Goal: Communication & Community: Ask a question

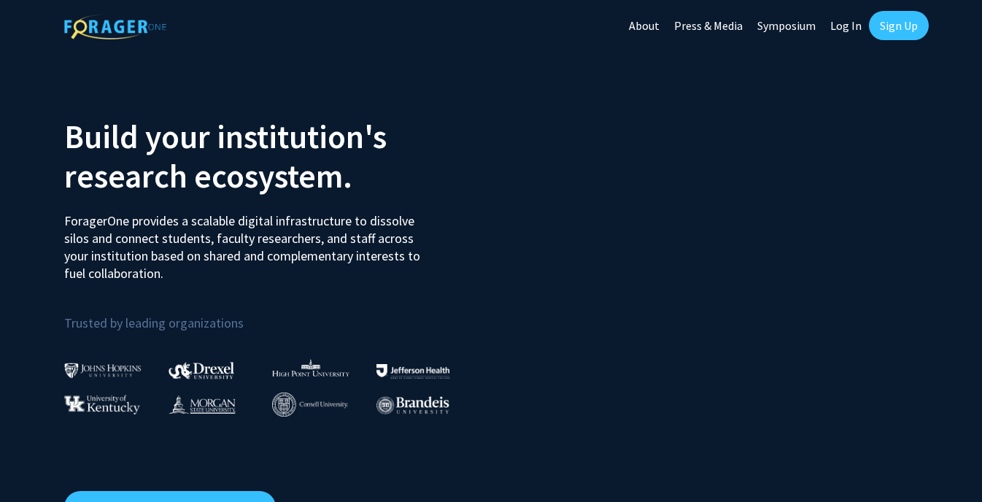
drag, startPoint x: 0, startPoint y: 0, endPoint x: 836, endPoint y: 29, distance: 836.5
click at [836, 29] on link "Log In" at bounding box center [846, 25] width 46 height 51
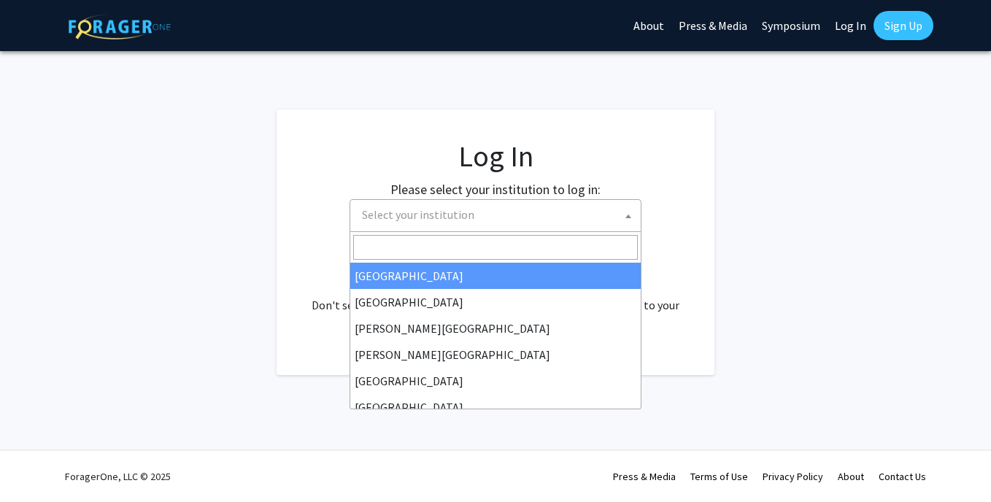
click at [473, 208] on span "Select your institution" at bounding box center [498, 215] width 284 height 30
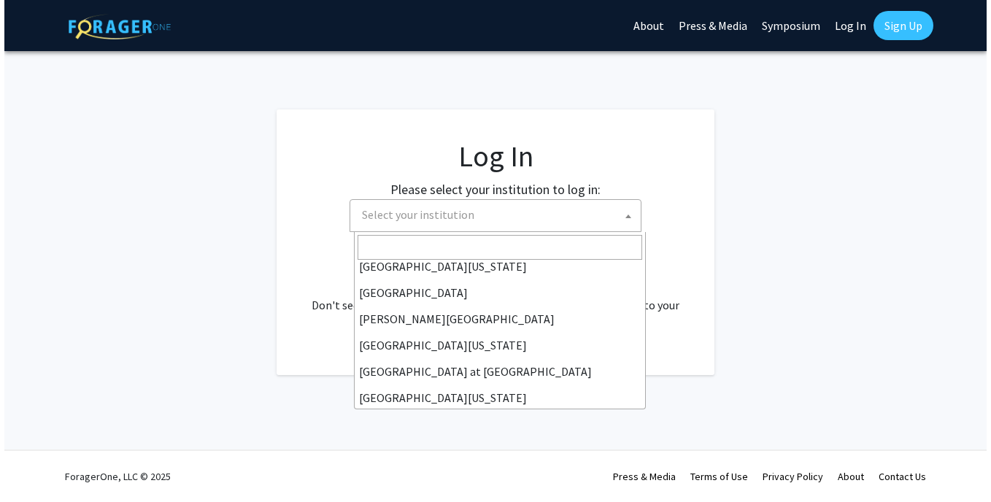
scroll to position [511, 0]
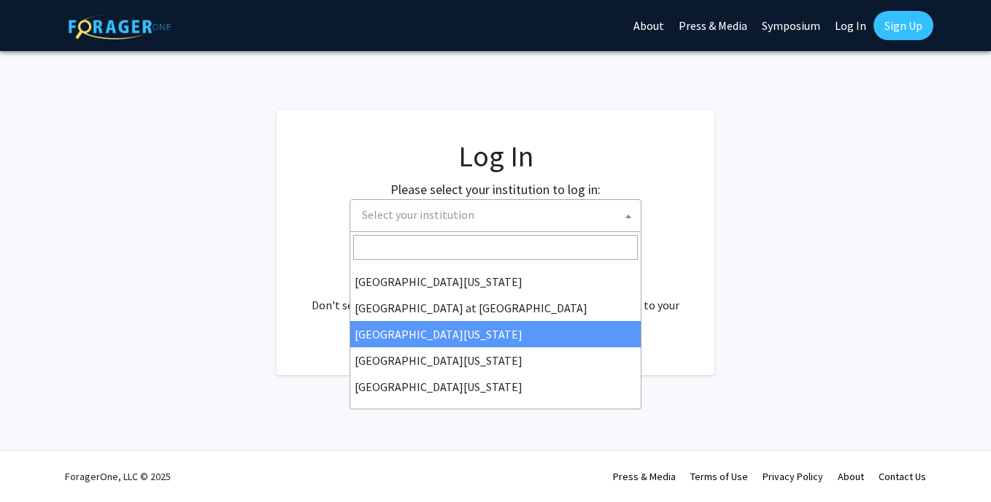
select select "13"
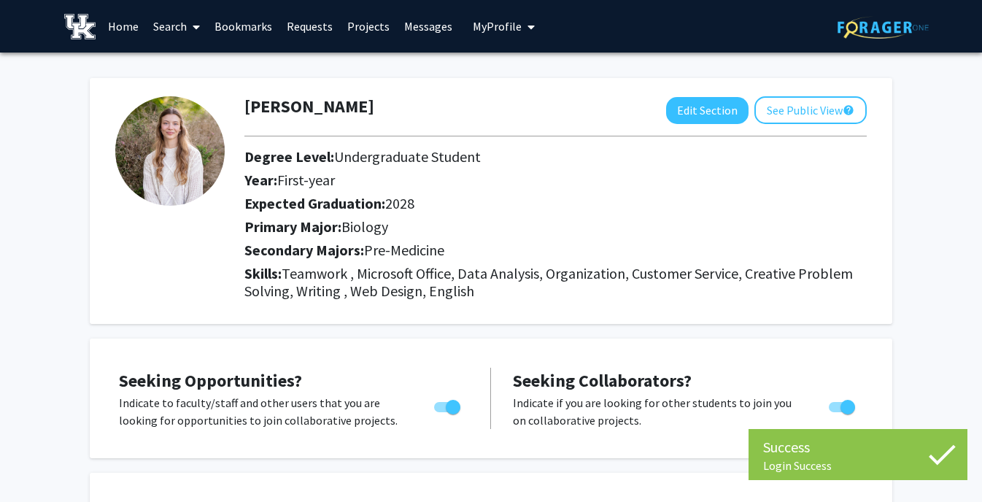
click at [419, 26] on link "Messages" at bounding box center [428, 26] width 63 height 51
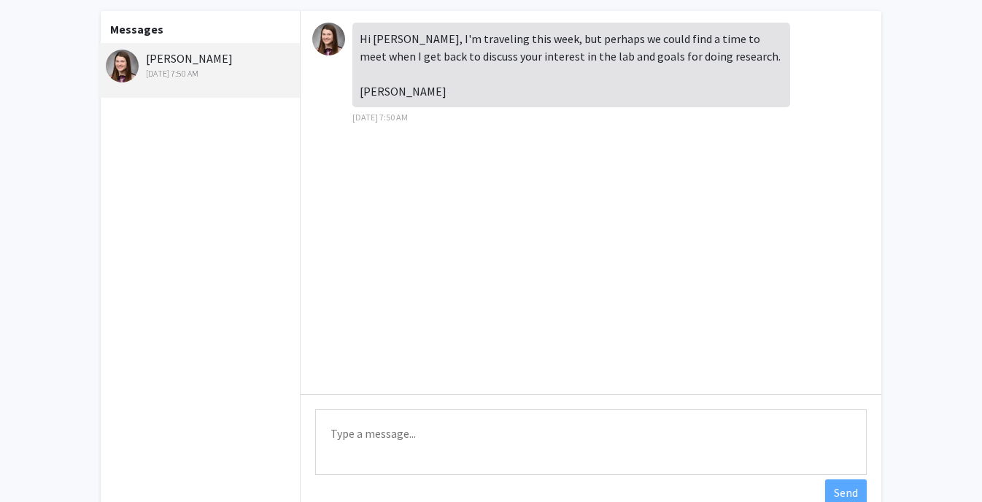
scroll to position [68, 0]
click at [402, 431] on textarea "Type a message" at bounding box center [590, 441] width 551 height 66
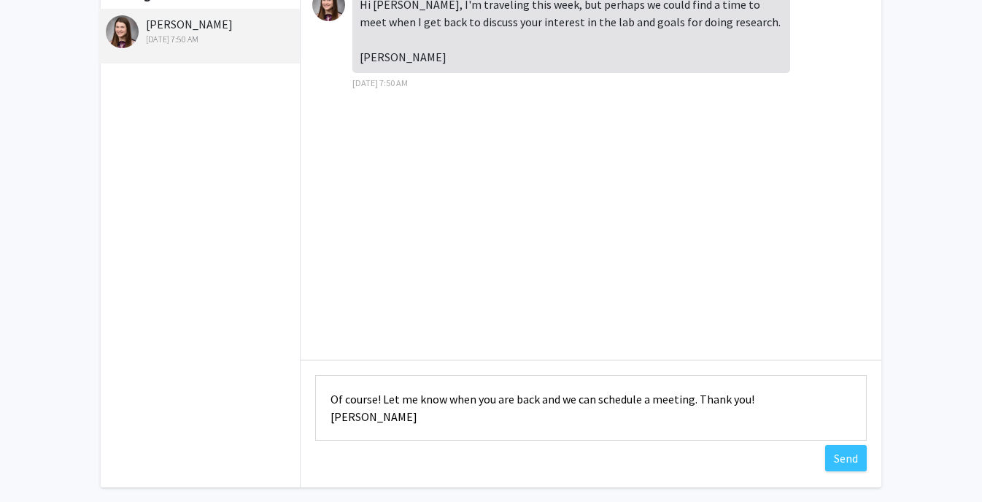
scroll to position [102, 0]
type textarea "Of course! Let me know when you are back and we can schedule a meeting. Thank y…"
click at [853, 459] on button "Send" at bounding box center [846, 457] width 42 height 26
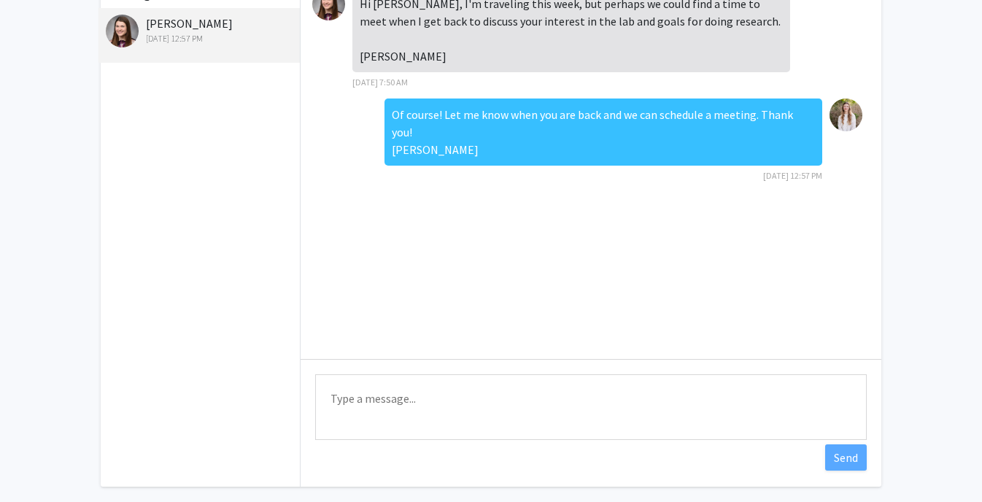
scroll to position [0, 0]
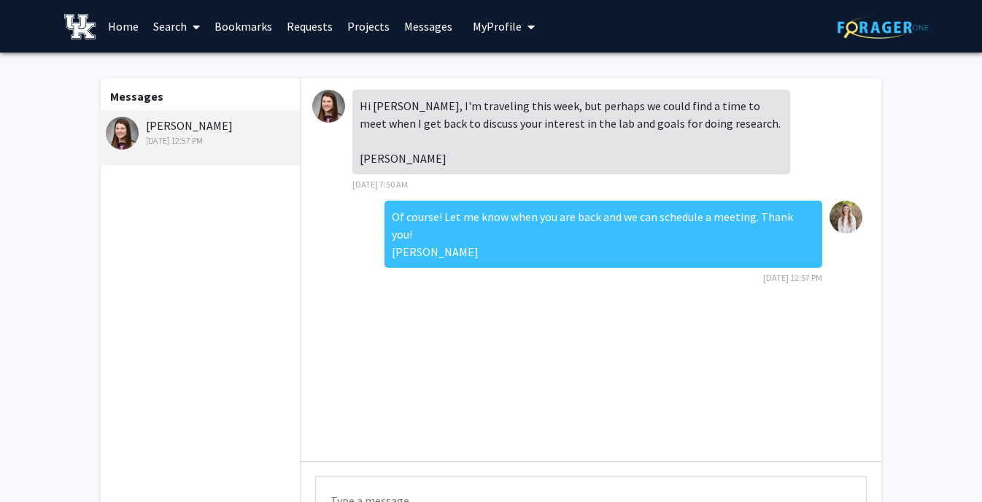
click at [170, 27] on link "Search" at bounding box center [176, 26] width 61 height 51
click at [187, 61] on span "Faculty/Staff" at bounding box center [199, 67] width 107 height 29
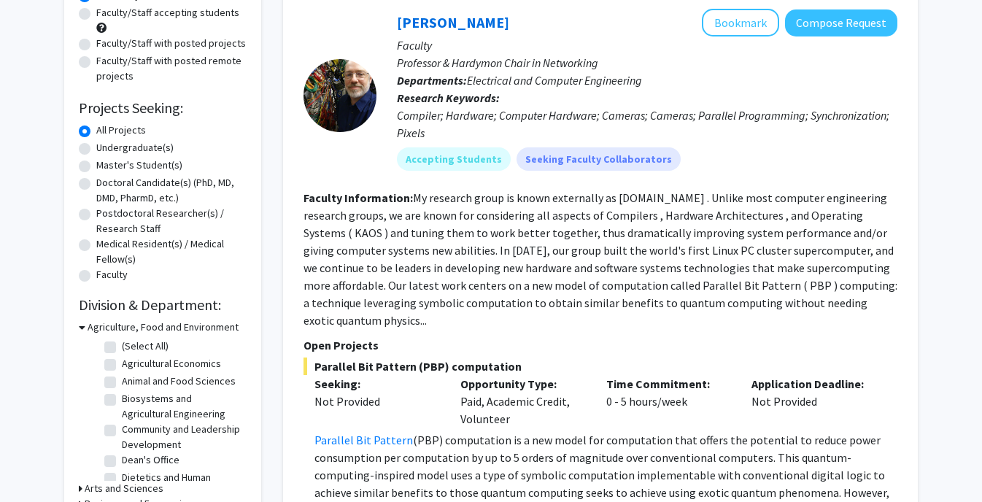
scroll to position [247, 0]
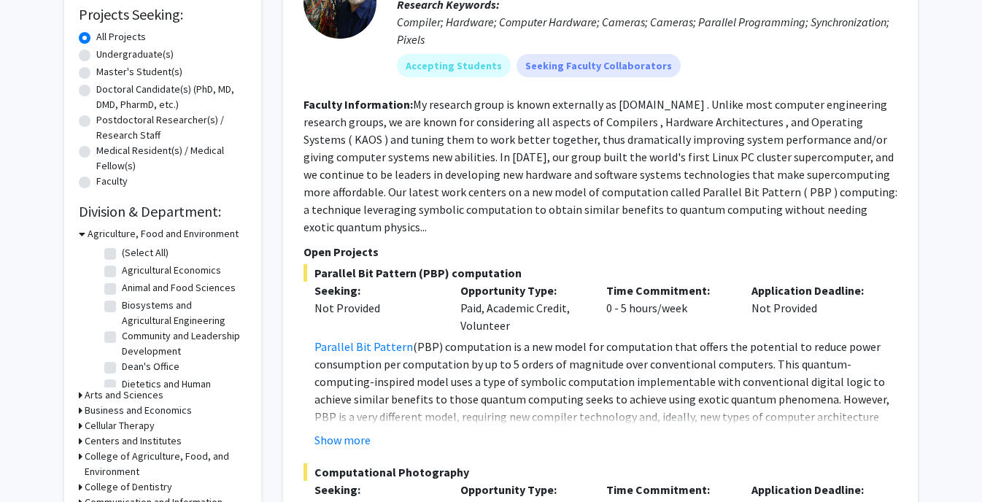
click at [104, 390] on h3 "Arts and Sciences" at bounding box center [124, 394] width 79 height 15
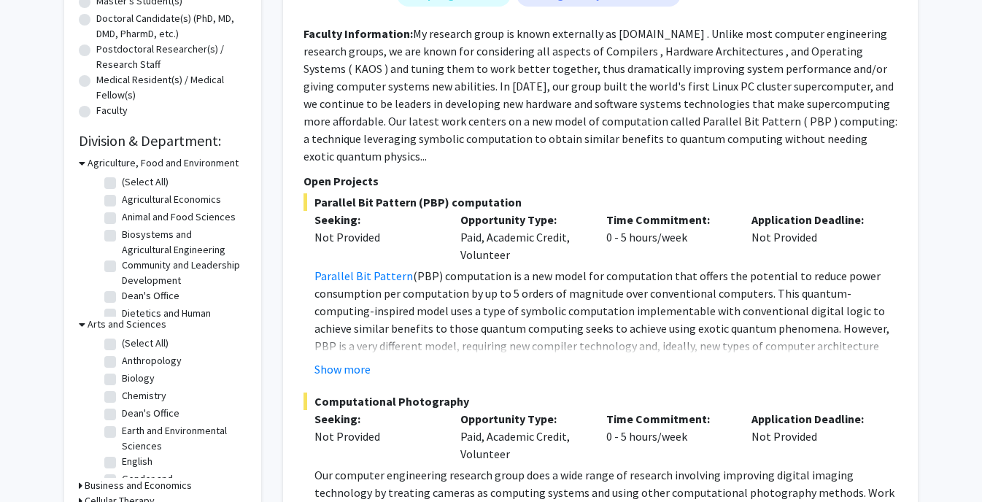
scroll to position [325, 0]
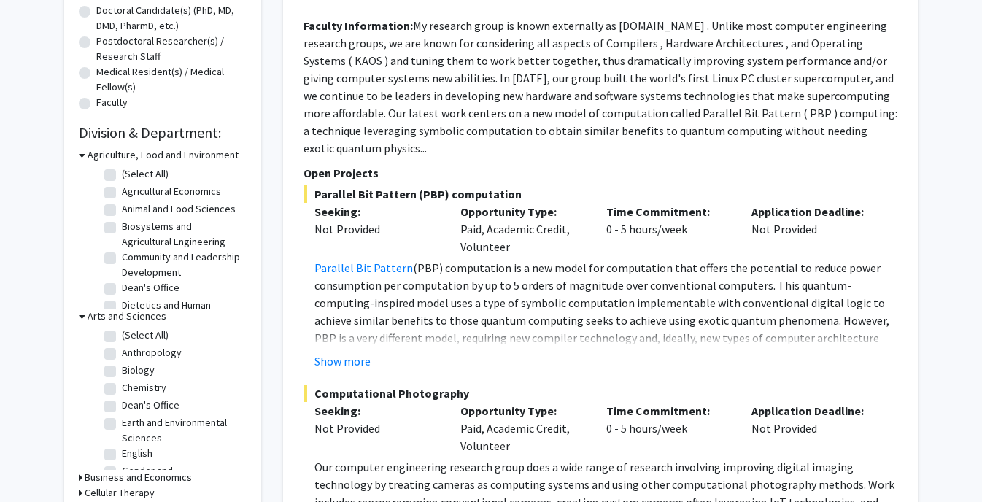
click at [122, 368] on label "Biology" at bounding box center [138, 370] width 33 height 15
click at [122, 368] on input "Biology" at bounding box center [126, 367] width 9 height 9
checkbox input "true"
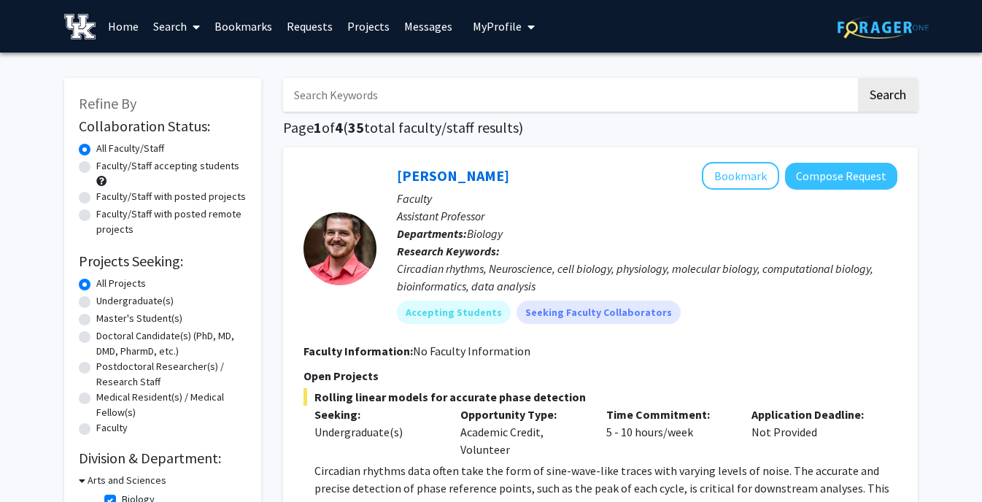
click at [419, 33] on link "Messages" at bounding box center [428, 26] width 63 height 51
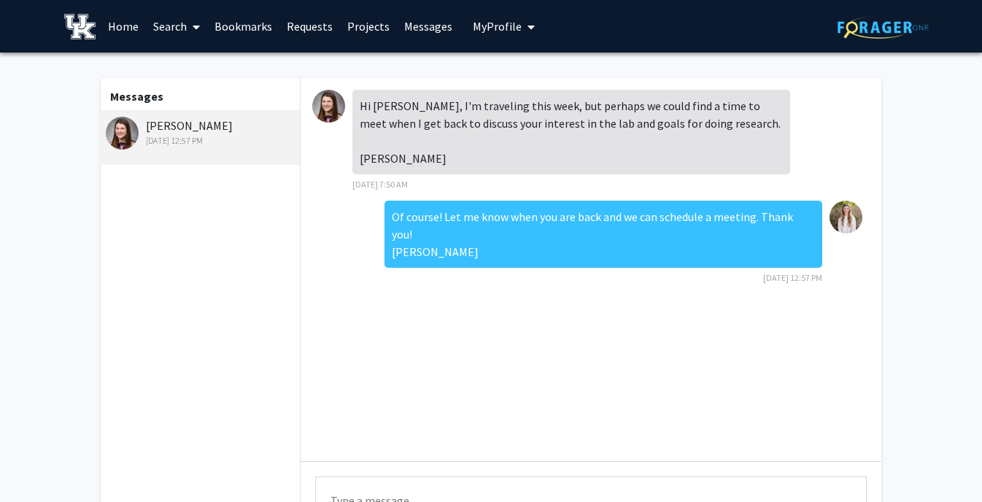
click at [299, 34] on link "Requests" at bounding box center [309, 26] width 61 height 51
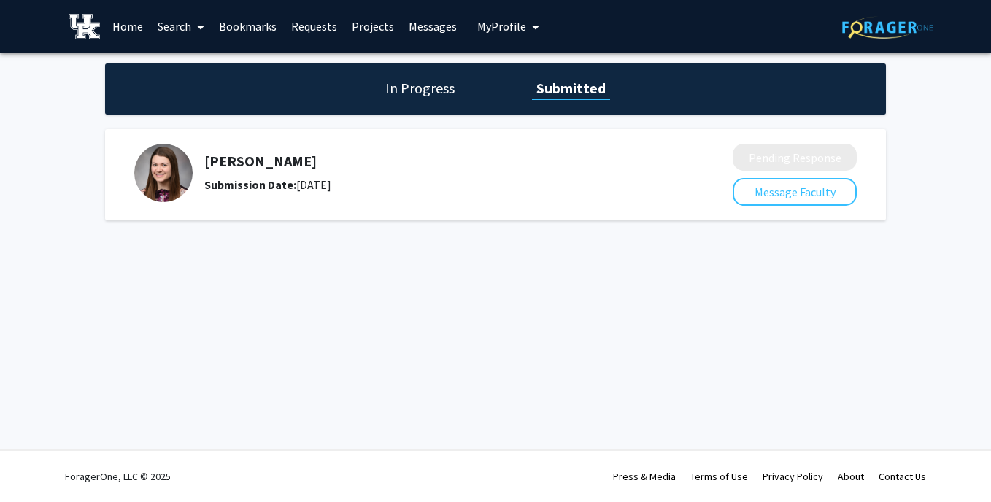
click at [325, 21] on link "Requests" at bounding box center [314, 26] width 61 height 51
click at [247, 34] on link "Bookmarks" at bounding box center [248, 26] width 72 height 51
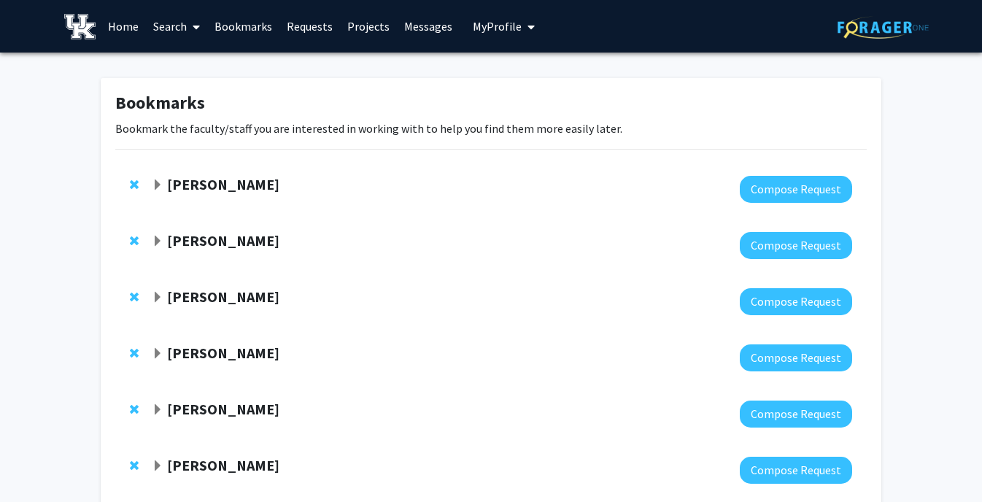
click at [133, 187] on span "Remove Joseph Burger from bookmarks" at bounding box center [134, 185] width 9 height 12
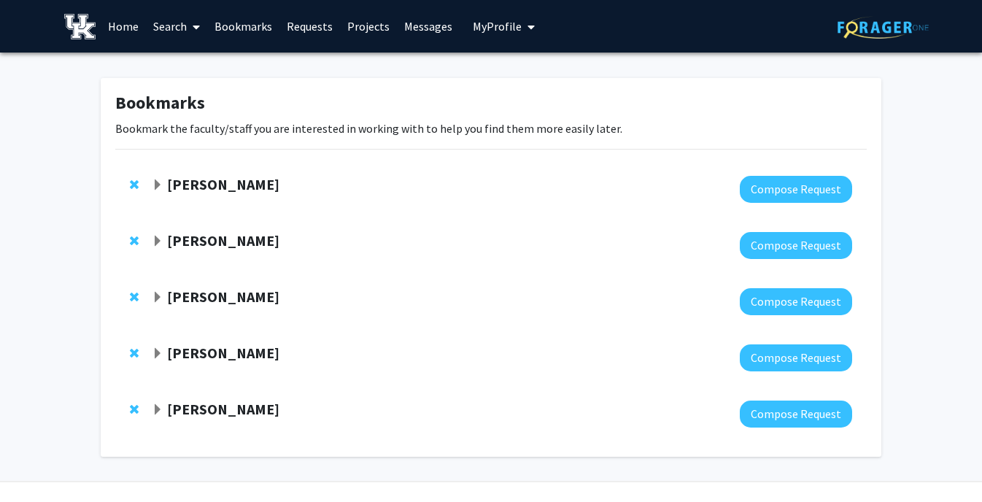
click at [133, 187] on span "Remove Thomas Kampourakis from bookmarks" at bounding box center [134, 185] width 9 height 12
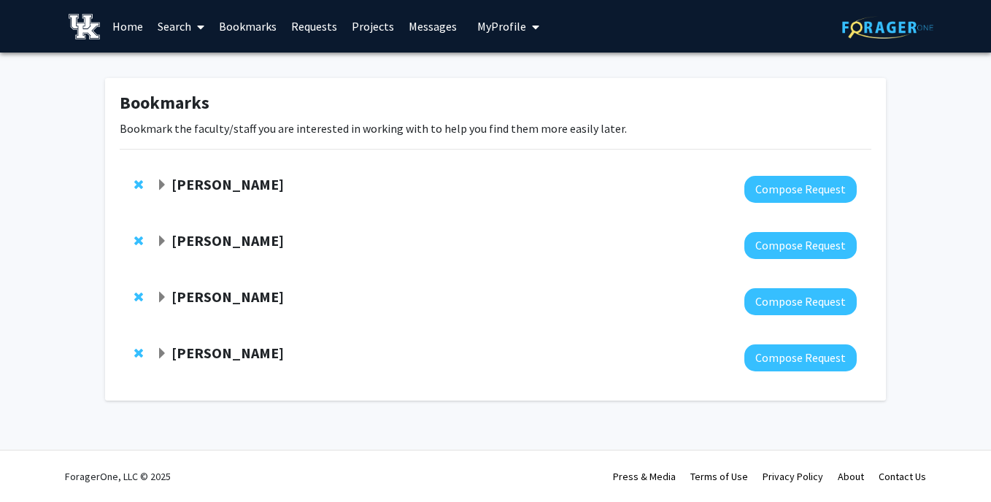
click at [133, 187] on div "Carlos Rodriguez Lopez Compose Request" at bounding box center [495, 189] width 751 height 56
click at [136, 185] on span "Remove Carlos Rodriguez Lopez from bookmarks" at bounding box center [138, 185] width 9 height 12
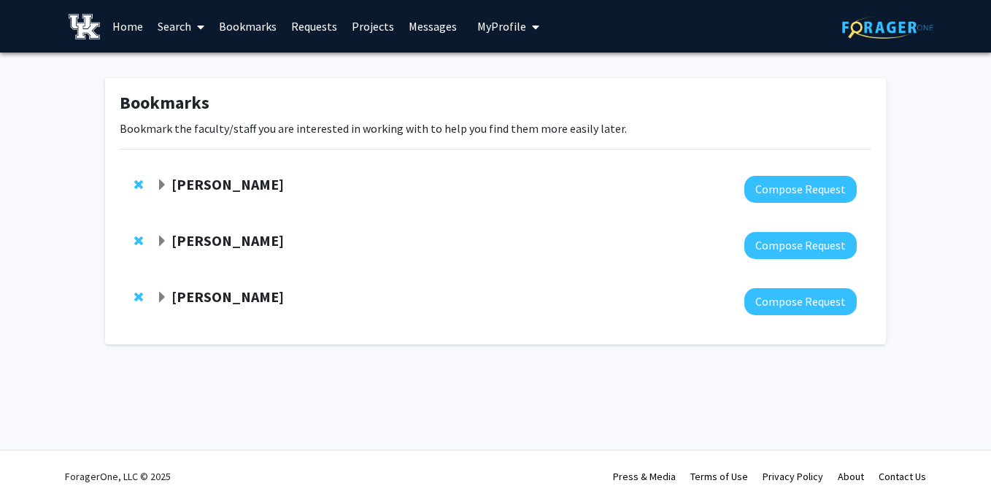
click at [139, 185] on span "Remove Jian Shi from bookmarks" at bounding box center [138, 185] width 9 height 12
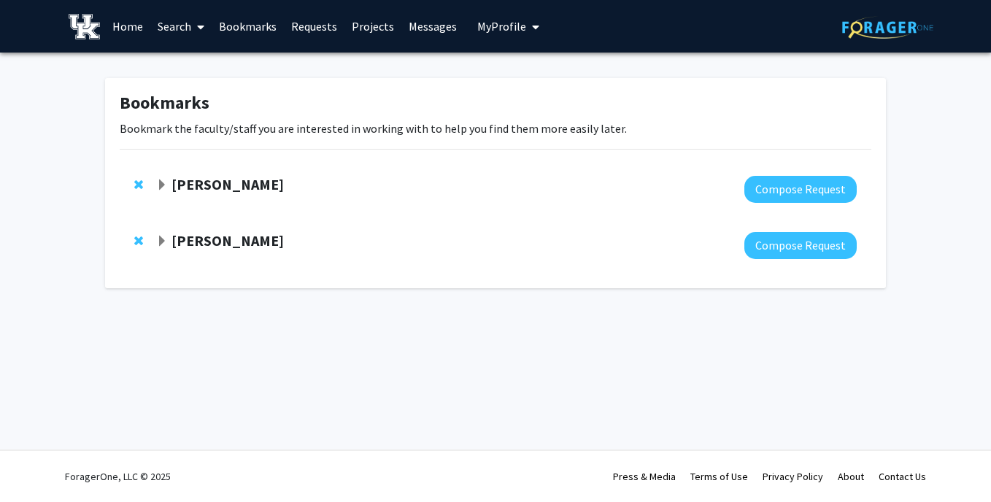
click at [138, 185] on span "Remove Lauren Brzozowski from bookmarks" at bounding box center [138, 185] width 9 height 12
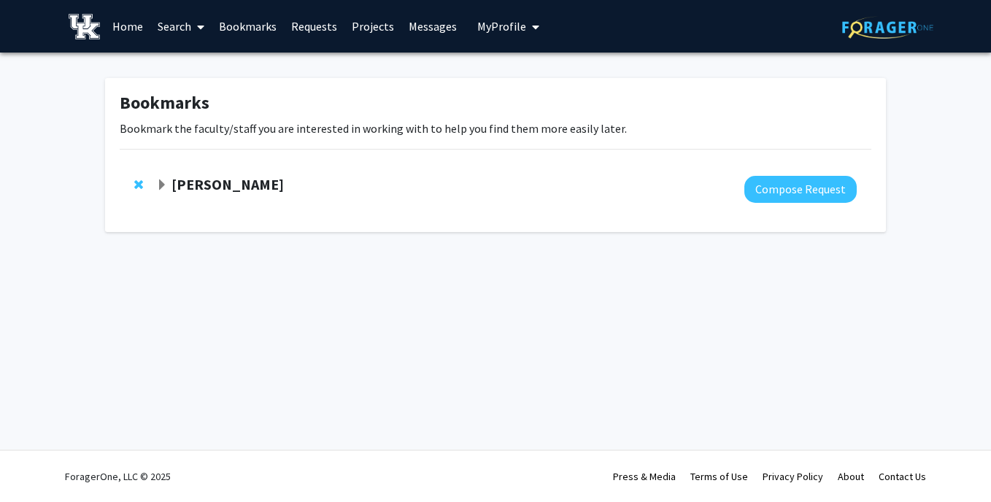
click at [174, 26] on link "Search" at bounding box center [180, 26] width 61 height 51
click at [196, 70] on span "Faculty/Staff" at bounding box center [203, 67] width 107 height 29
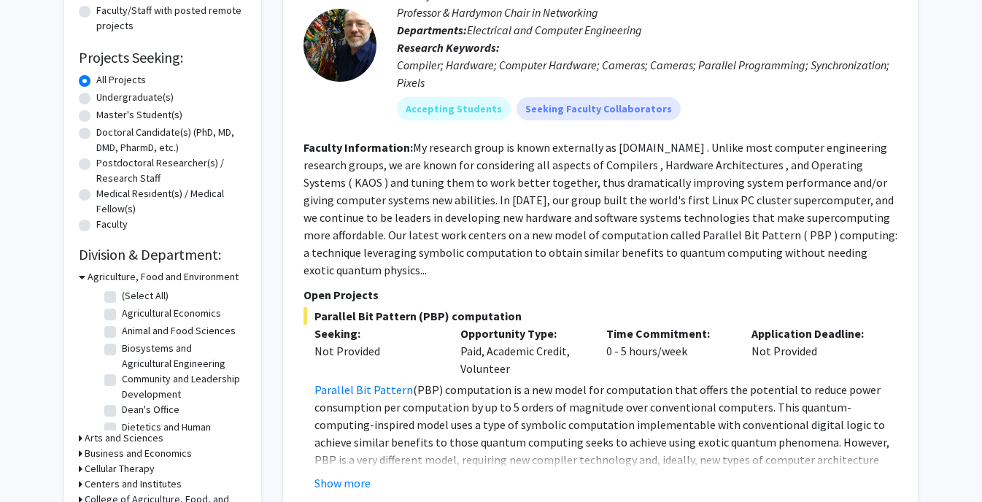
scroll to position [204, 0]
click at [80, 279] on icon at bounding box center [82, 275] width 7 height 15
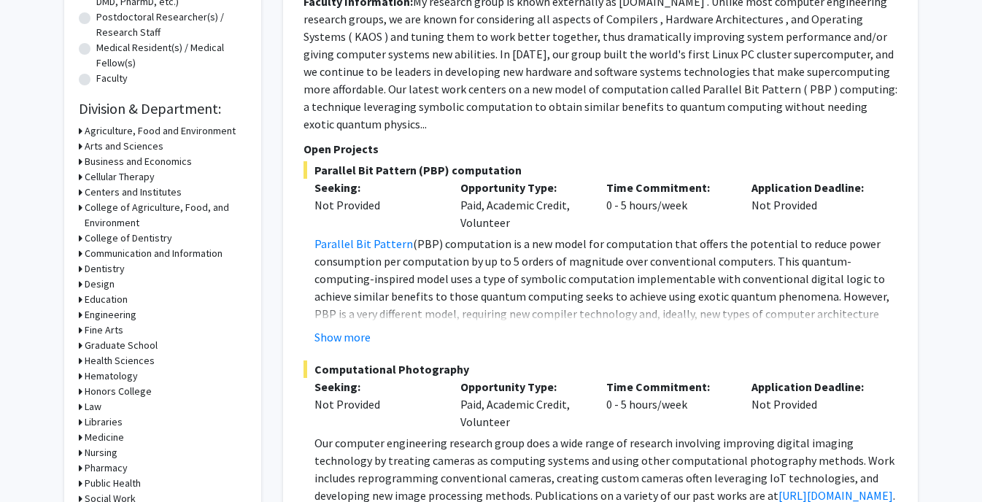
scroll to position [372, 0]
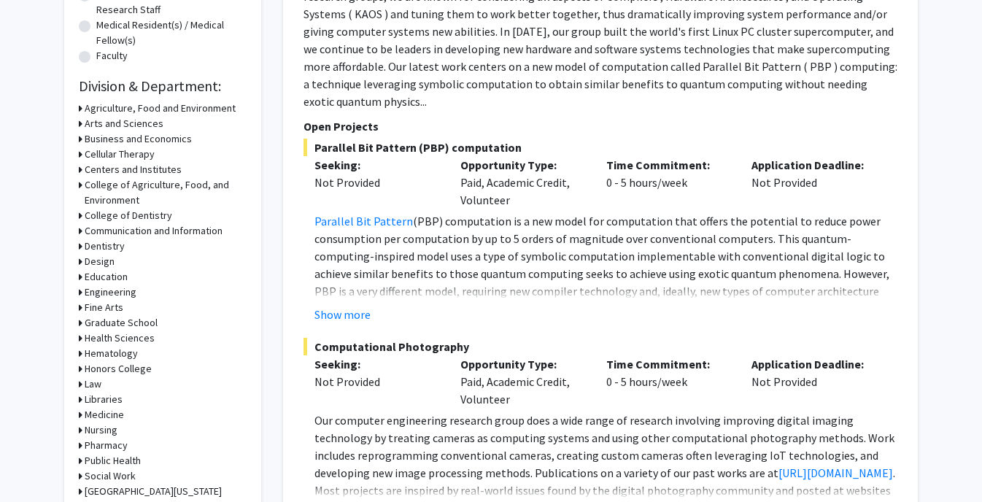
click at [101, 414] on h3 "Medicine" at bounding box center [104, 414] width 39 height 15
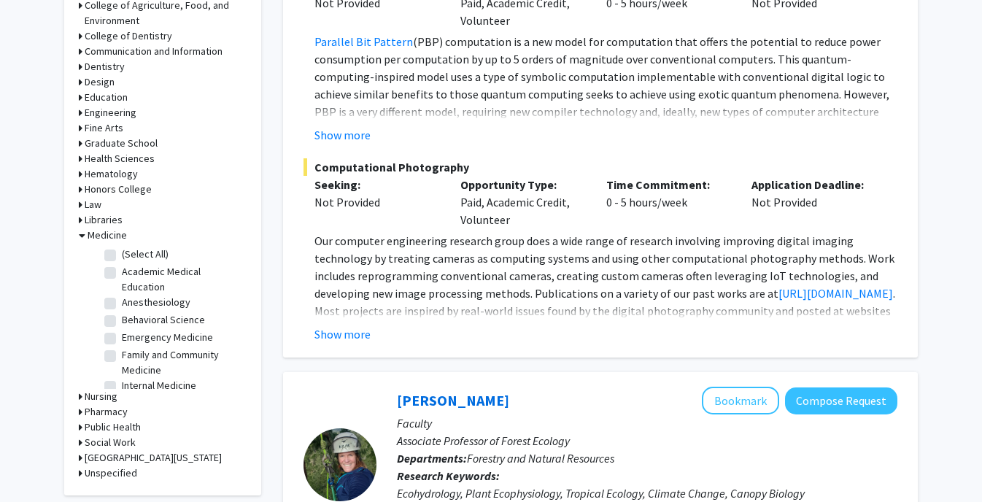
scroll to position [552, 0]
click at [122, 270] on label "Academic Medical Education" at bounding box center [182, 278] width 121 height 31
click at [122, 270] on input "Academic Medical Education" at bounding box center [126, 267] width 9 height 9
checkbox input "true"
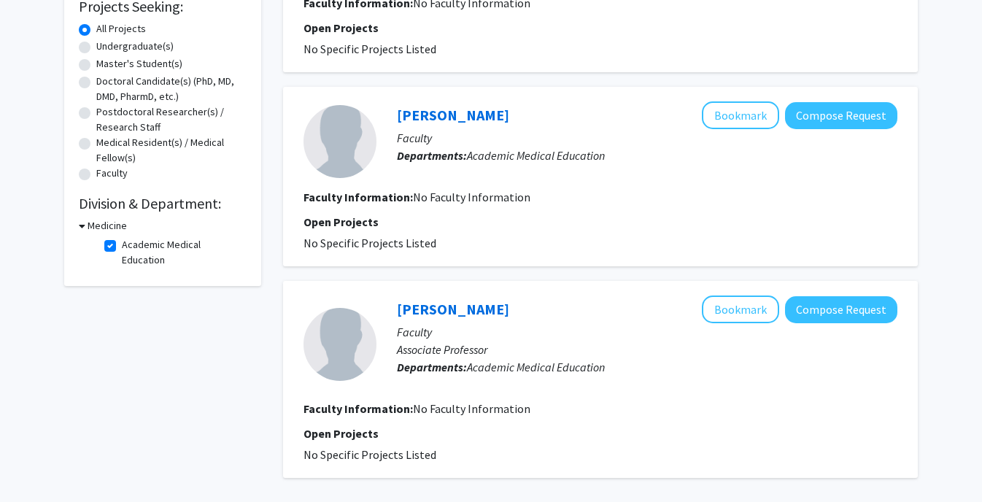
scroll to position [255, 0]
click at [93, 228] on h3 "Medicine" at bounding box center [107, 224] width 39 height 15
click at [93, 228] on h3 "Medicine" at bounding box center [104, 224] width 39 height 15
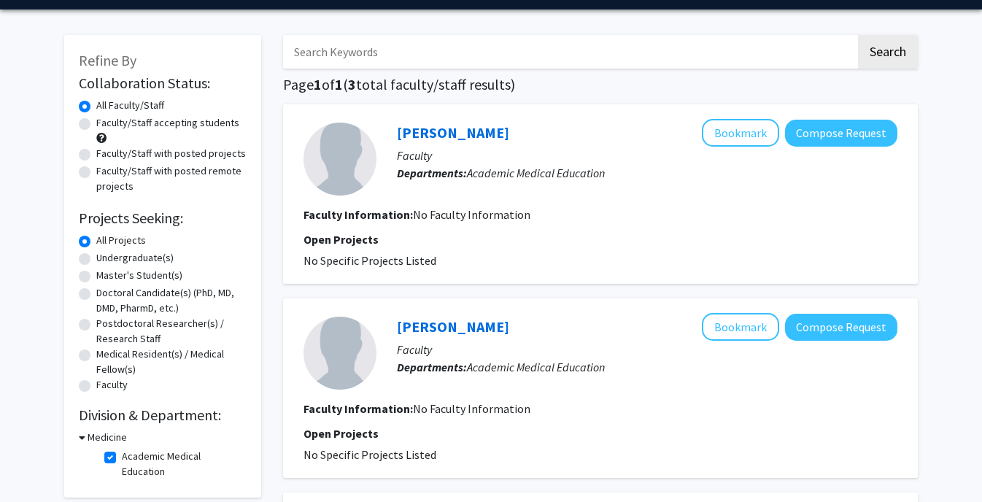
scroll to position [42, 0]
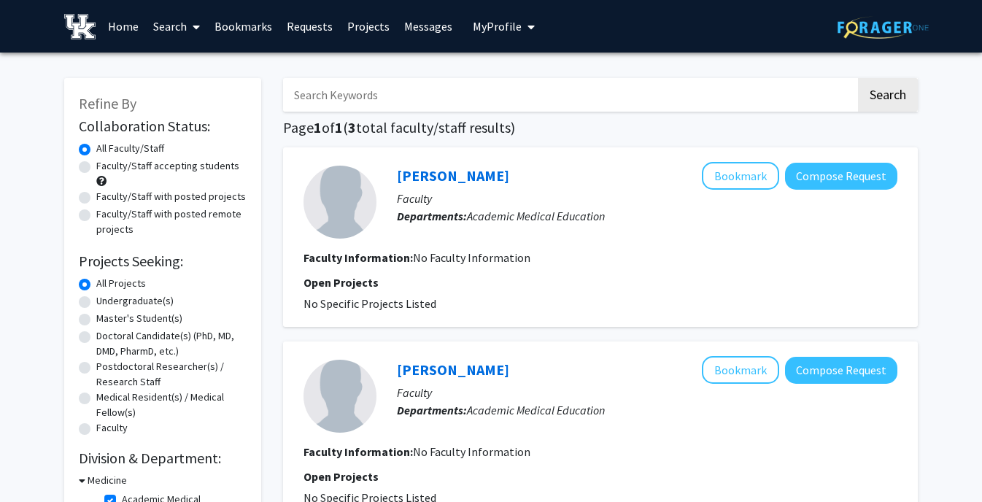
click at [120, 163] on label "Faculty/Staff accepting students" at bounding box center [167, 165] width 143 height 15
click at [106, 163] on input "Faculty/Staff accepting students" at bounding box center [100, 162] width 9 height 9
radio input "true"
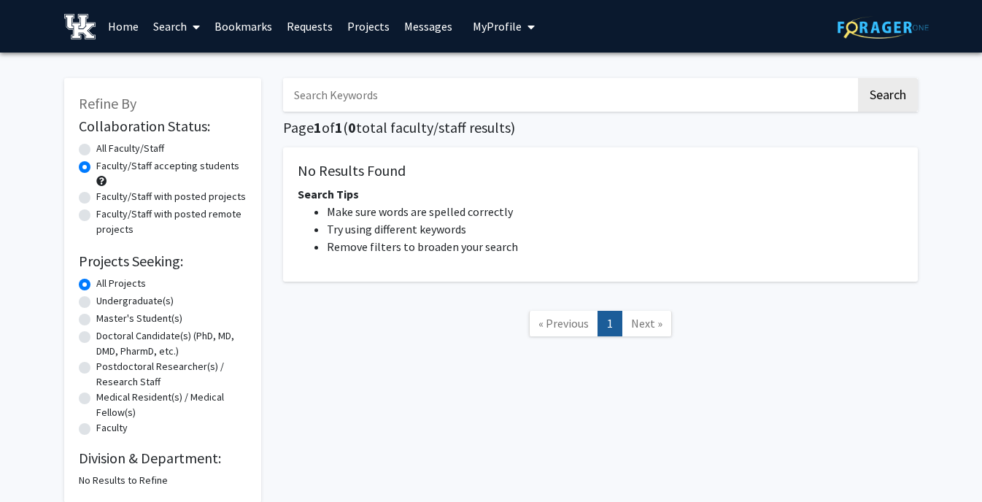
click at [96, 146] on label "All Faculty/Staff" at bounding box center [130, 148] width 68 height 15
click at [96, 146] on input "All Faculty/Staff" at bounding box center [100, 145] width 9 height 9
radio input "true"
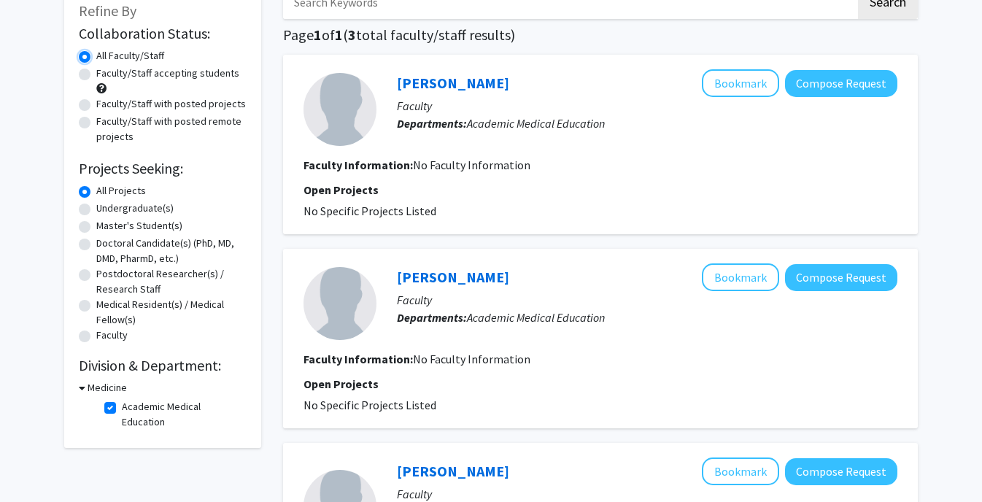
scroll to position [96, 0]
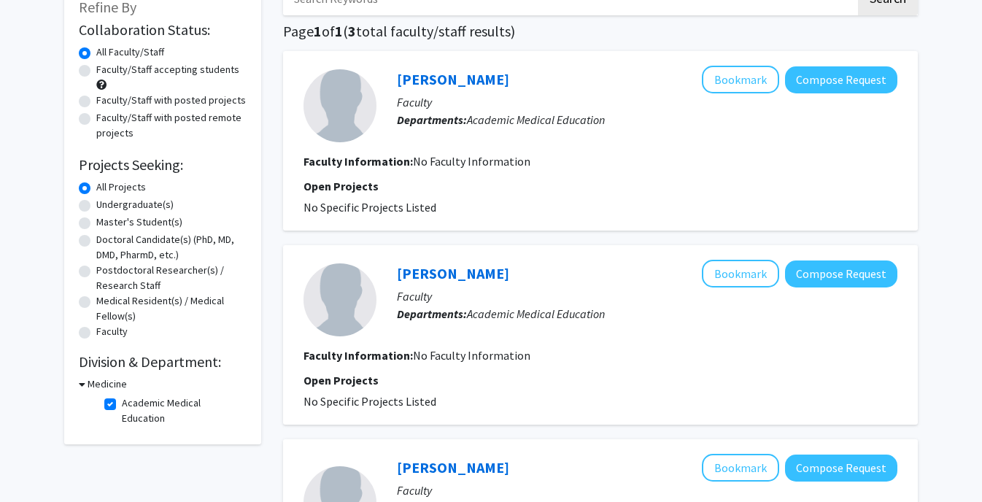
click at [131, 365] on h2 "Division & Department:" at bounding box center [163, 362] width 168 height 18
click at [122, 406] on label "Academic Medical Education" at bounding box center [182, 410] width 121 height 31
click at [122, 405] on input "Academic Medical Education" at bounding box center [126, 399] width 9 height 9
checkbox input "false"
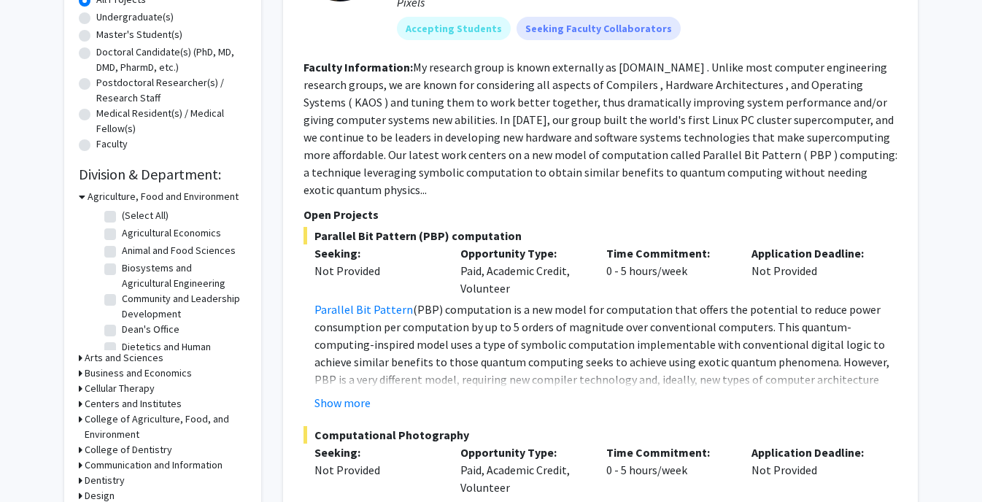
scroll to position [284, 0]
click at [82, 195] on icon at bounding box center [82, 195] width 7 height 15
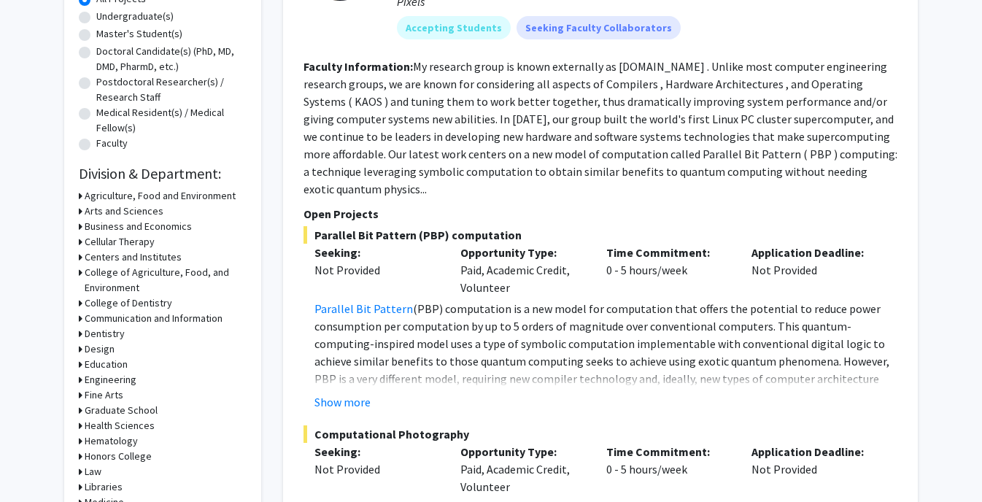
click at [106, 212] on h3 "Arts and Sciences" at bounding box center [124, 211] width 79 height 15
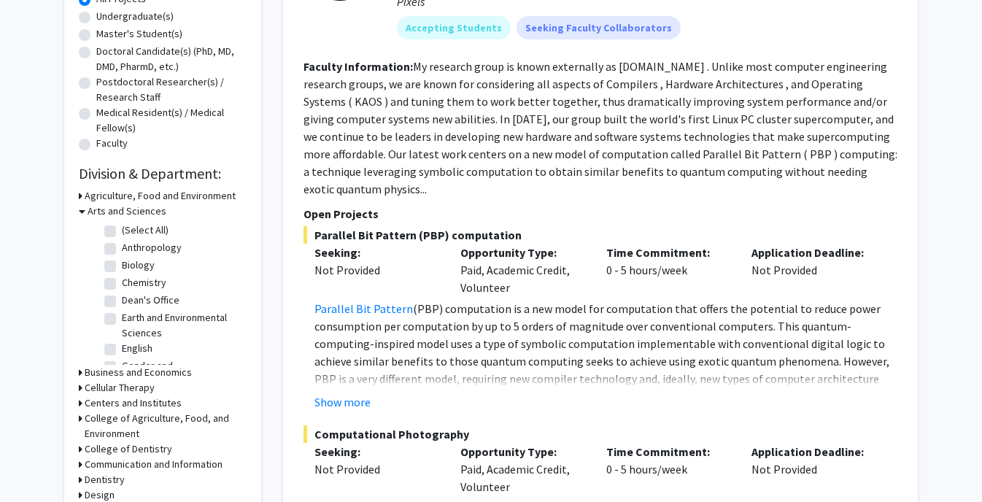
click at [122, 263] on label "Biology" at bounding box center [138, 264] width 33 height 15
click at [122, 263] on input "Biology" at bounding box center [126, 261] width 9 height 9
checkbox input "true"
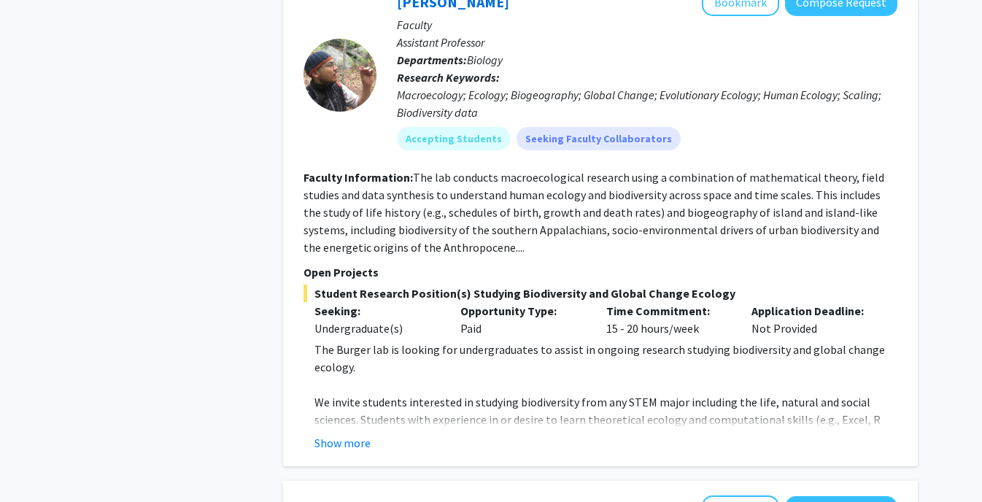
scroll to position [1859, 0]
click at [341, 433] on button "Show more" at bounding box center [342, 442] width 56 height 18
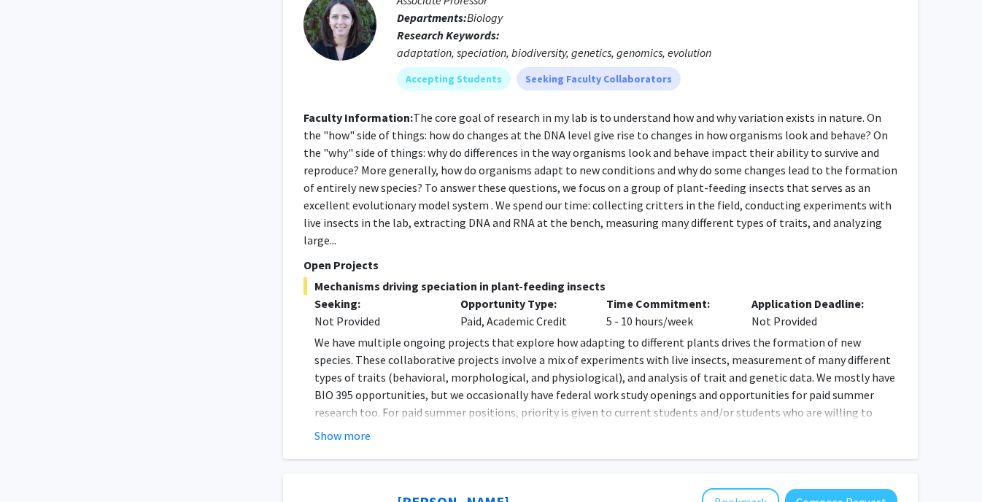
scroll to position [2583, 0]
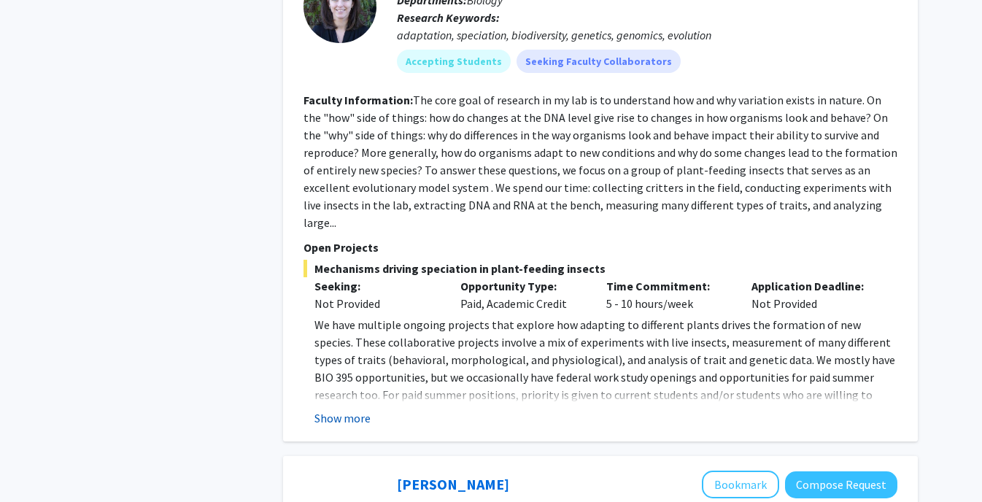
click at [351, 409] on button "Show more" at bounding box center [342, 418] width 56 height 18
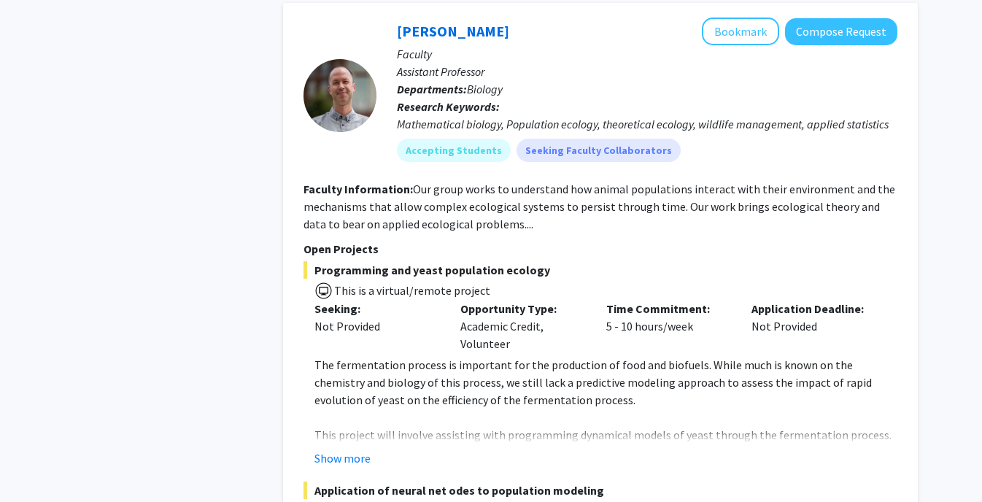
scroll to position [3054, 0]
click at [352, 449] on button "Show more" at bounding box center [342, 458] width 56 height 18
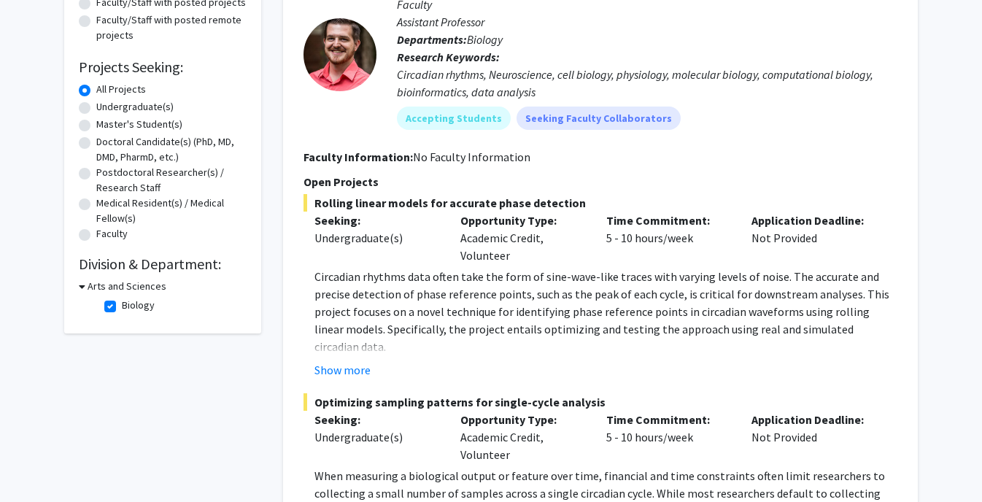
scroll to position [0, 0]
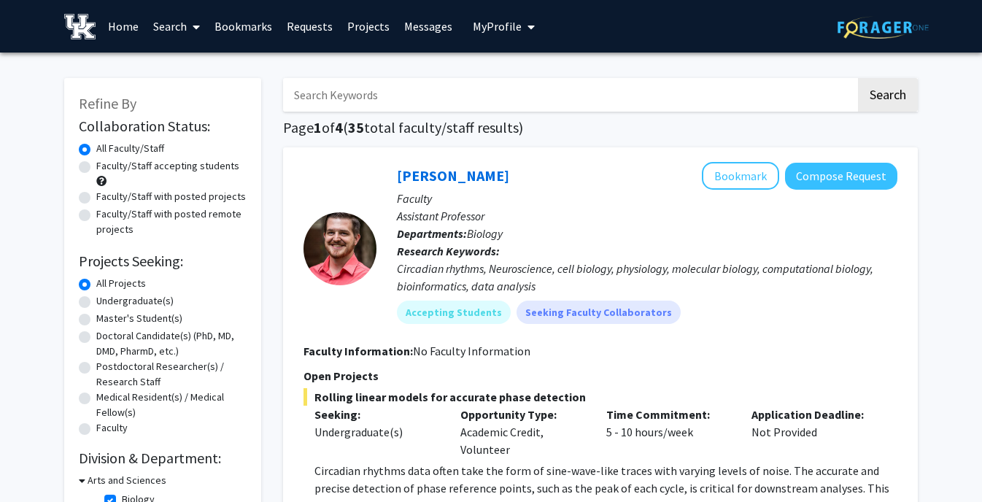
click at [351, 96] on input "Search Keywords" at bounding box center [569, 95] width 573 height 34
type input "cell"
click at [858, 78] on button "Search" at bounding box center [888, 95] width 60 height 34
checkbox input "false"
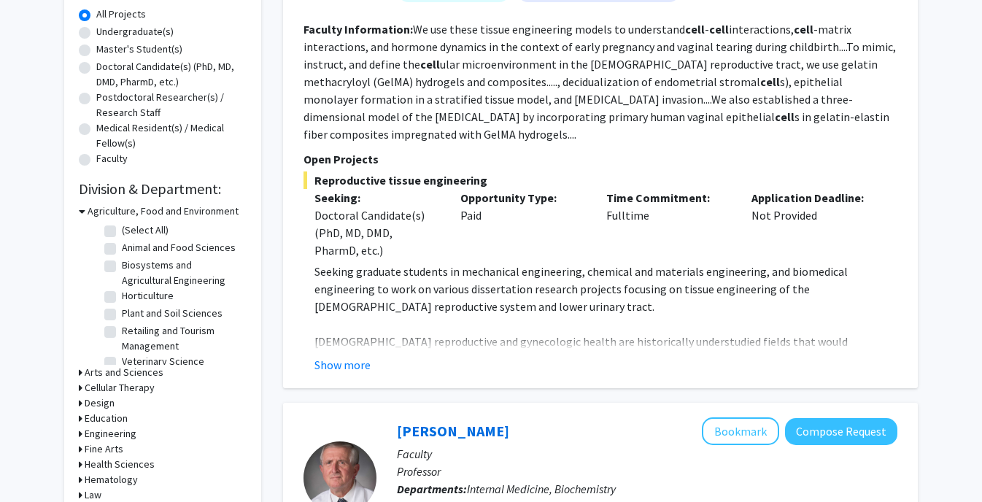
scroll to position [278, 0]
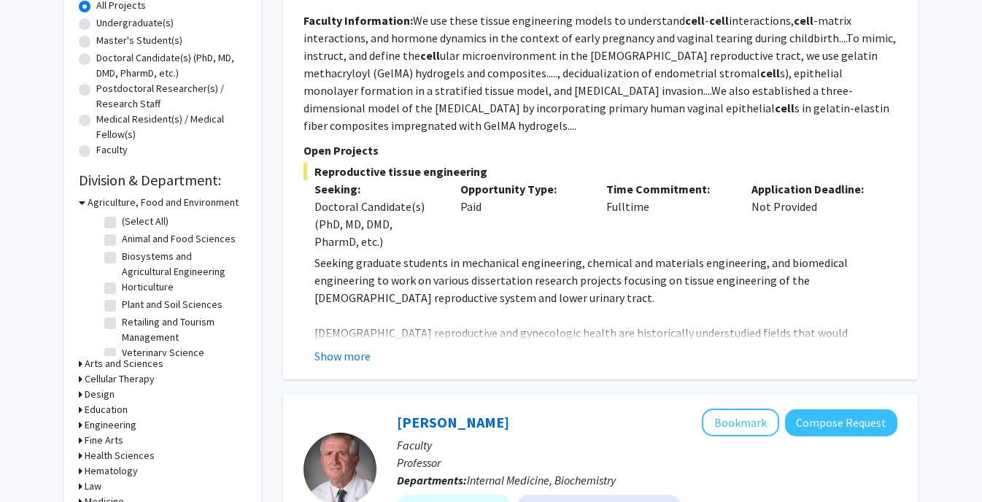
click at [93, 368] on h3 "Arts and Sciences" at bounding box center [124, 363] width 79 height 15
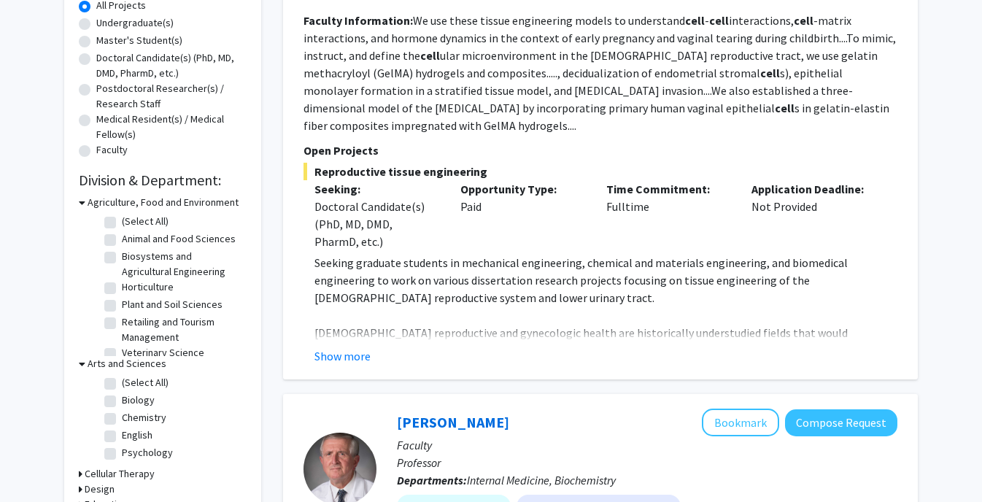
click at [122, 406] on label "Biology" at bounding box center [138, 399] width 33 height 15
click at [122, 402] on input "Biology" at bounding box center [126, 396] width 9 height 9
checkbox input "true"
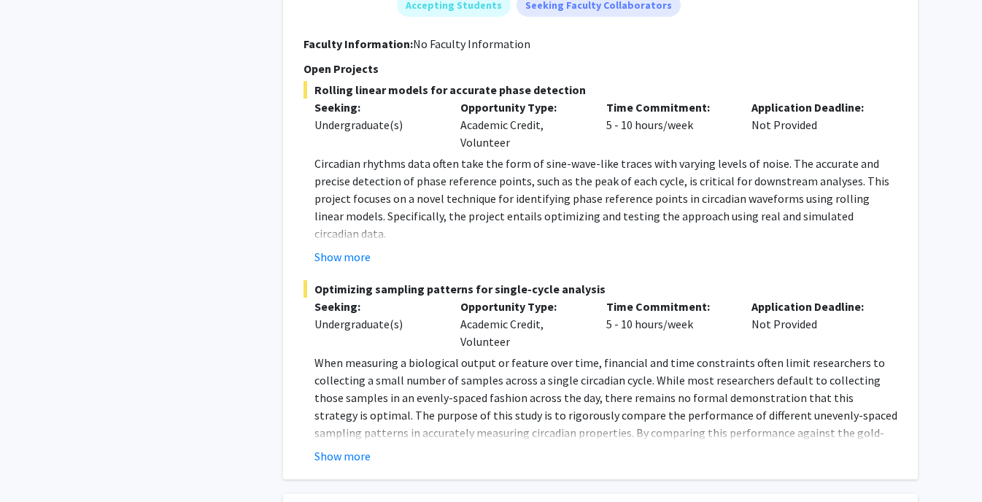
scroll to position [1422, 0]
click at [349, 460] on button "Show more" at bounding box center [342, 455] width 56 height 18
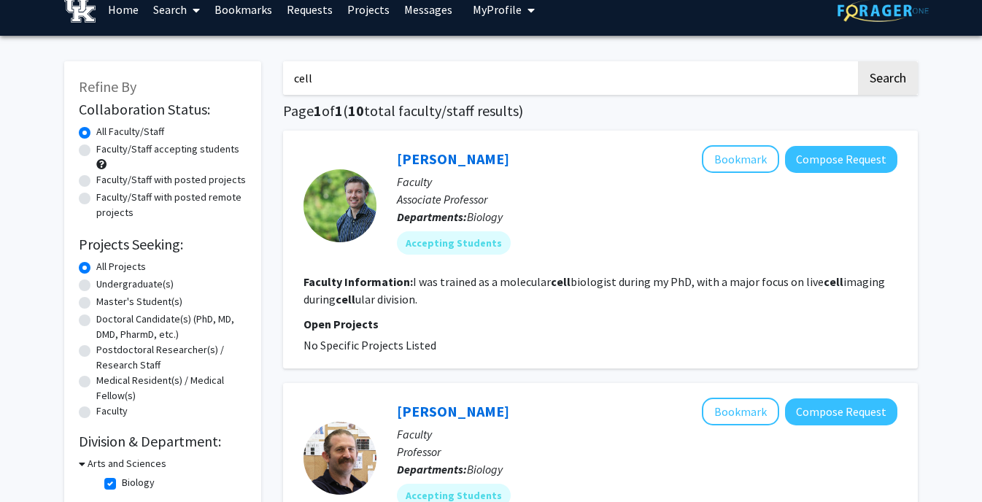
scroll to position [0, 0]
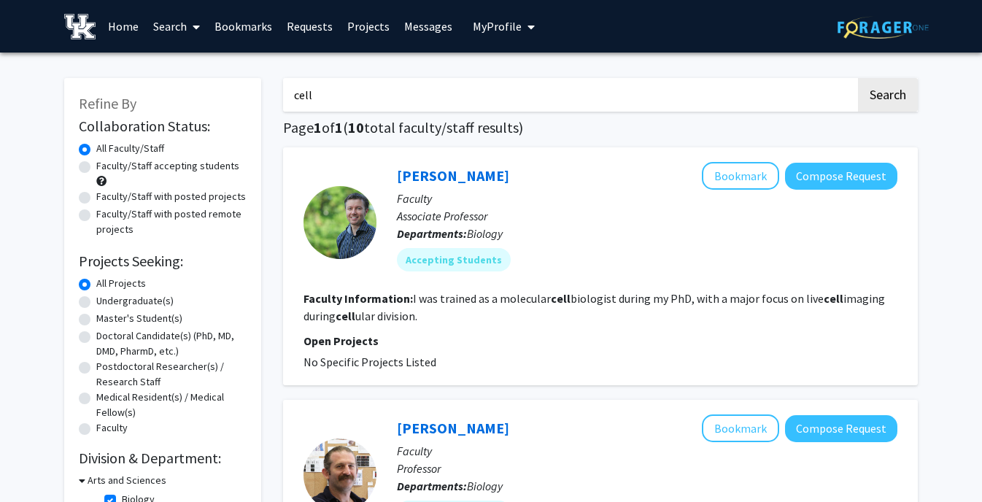
click at [486, 23] on span "My Profile" at bounding box center [497, 26] width 49 height 15
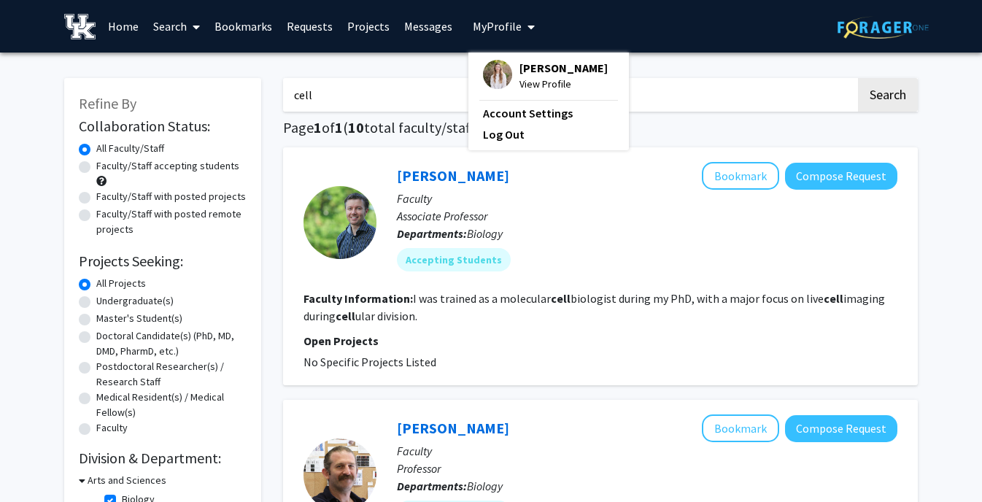
click at [397, 85] on input "cell" at bounding box center [569, 95] width 573 height 34
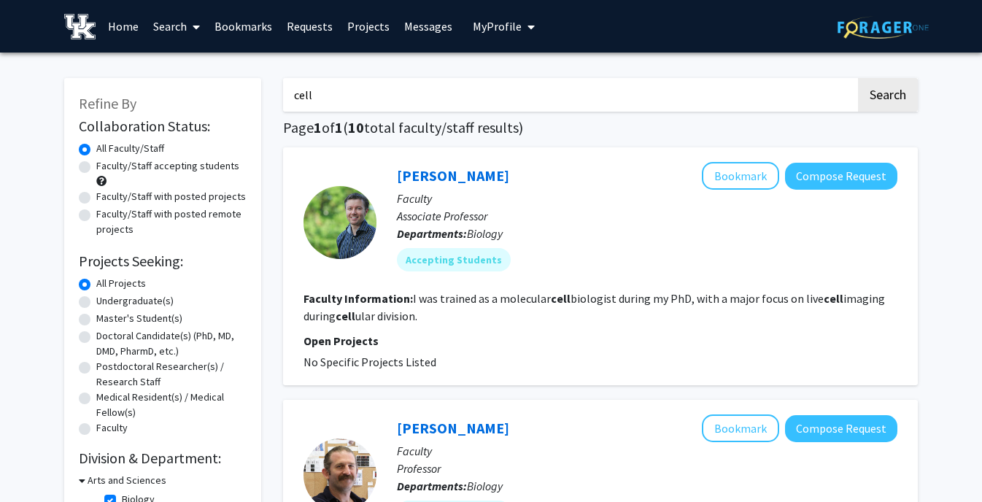
click at [357, 33] on link "Projects" at bounding box center [368, 26] width 57 height 51
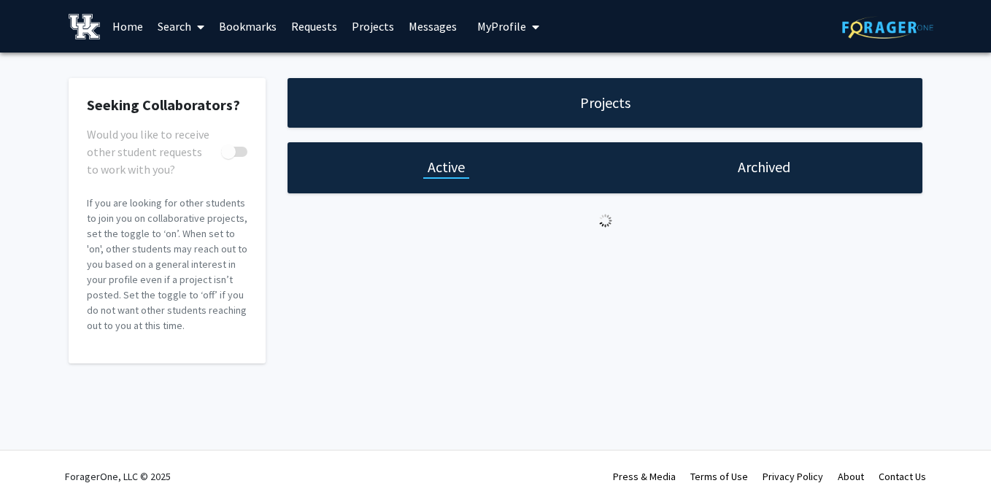
checkbox input "true"
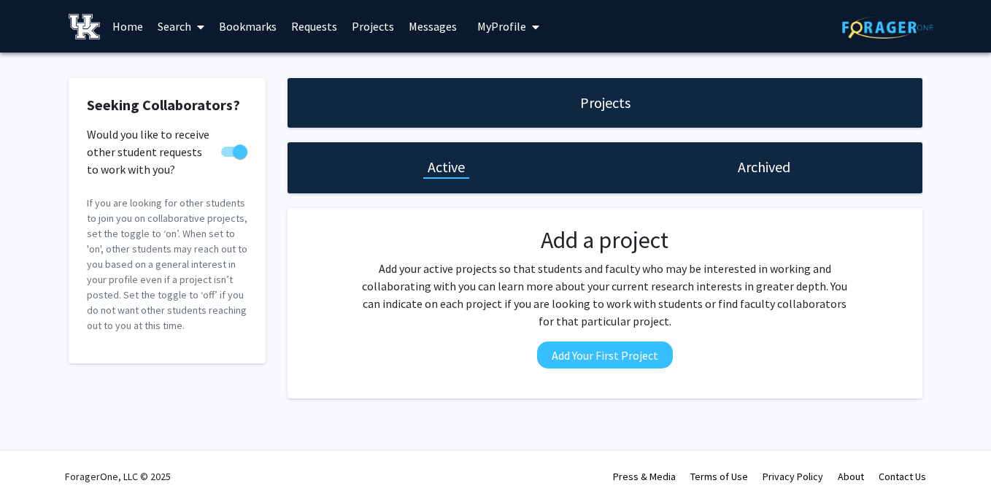
click at [482, 22] on span "My Profile" at bounding box center [501, 26] width 49 height 15
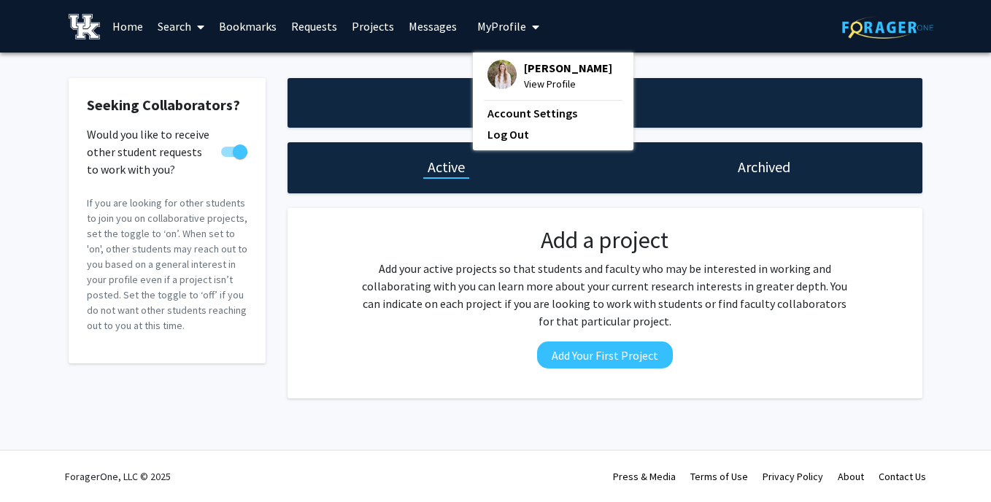
click at [514, 71] on div "[PERSON_NAME] View Profile" at bounding box center [549, 76] width 125 height 32
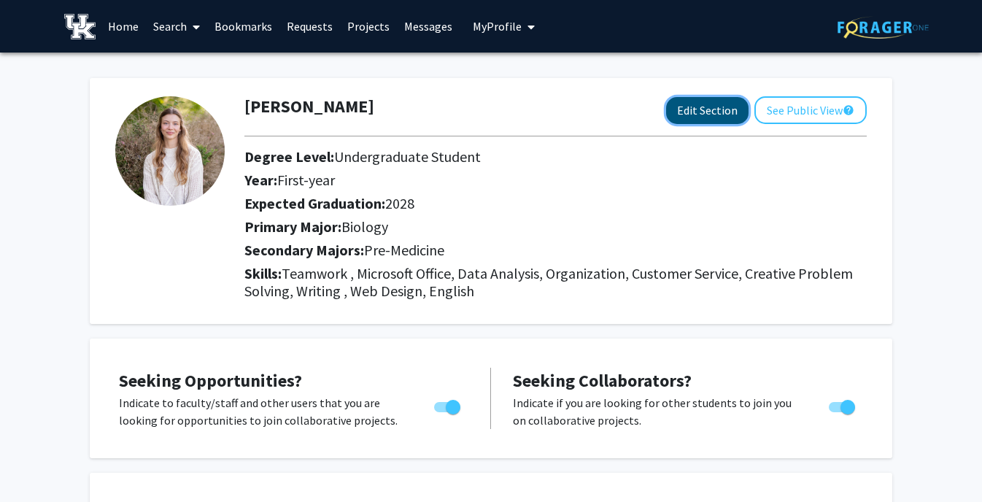
click at [708, 103] on button "Edit Section" at bounding box center [707, 110] width 82 height 27
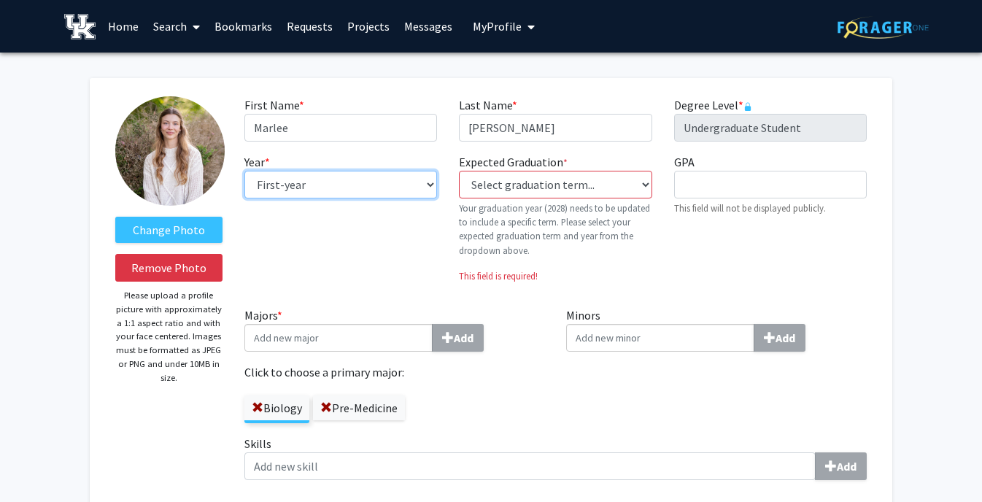
click at [384, 191] on select "--- First-year Sophomore Junior Senior Postbaccalaureate Certificate" at bounding box center [340, 185] width 193 height 28
select select "sophomore"
click at [244, 171] on select "--- First-year Sophomore Junior Senior Postbaccalaureate Certificate" at bounding box center [340, 185] width 193 height 28
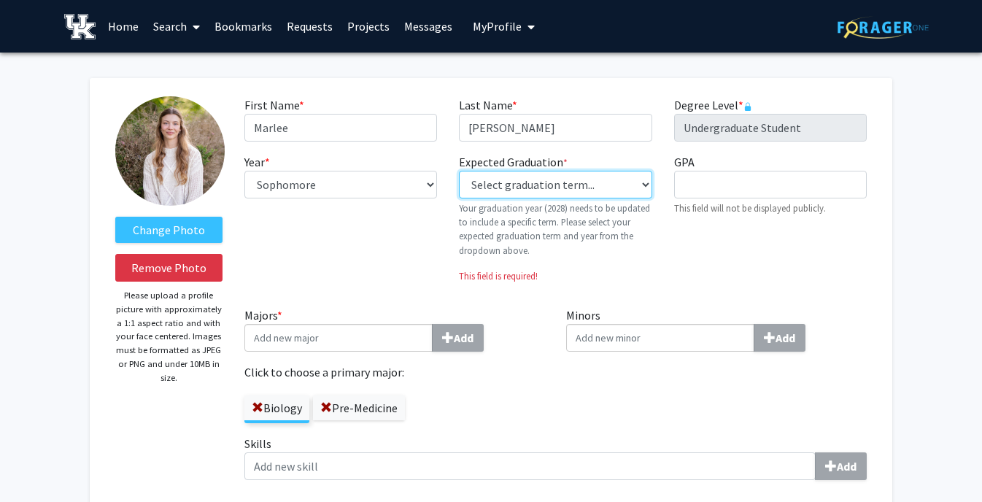
click at [562, 186] on select "Select graduation term... Previous: 2028 (Please select a specific term) Spring…" at bounding box center [555, 185] width 193 height 28
select select "42: spring_2028"
click at [459, 171] on select "Select graduation term... Previous: 2028 (Please select a specific term) Spring…" at bounding box center [555, 185] width 193 height 28
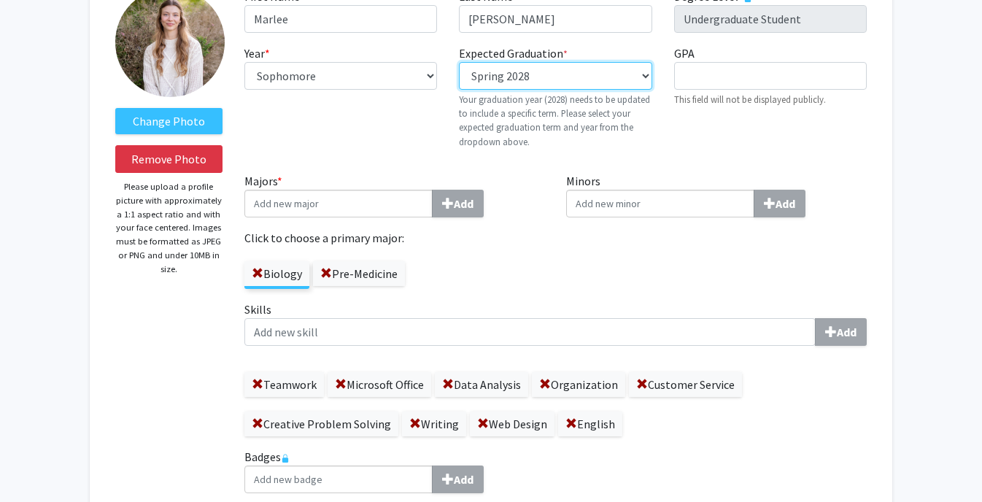
scroll to position [111, 0]
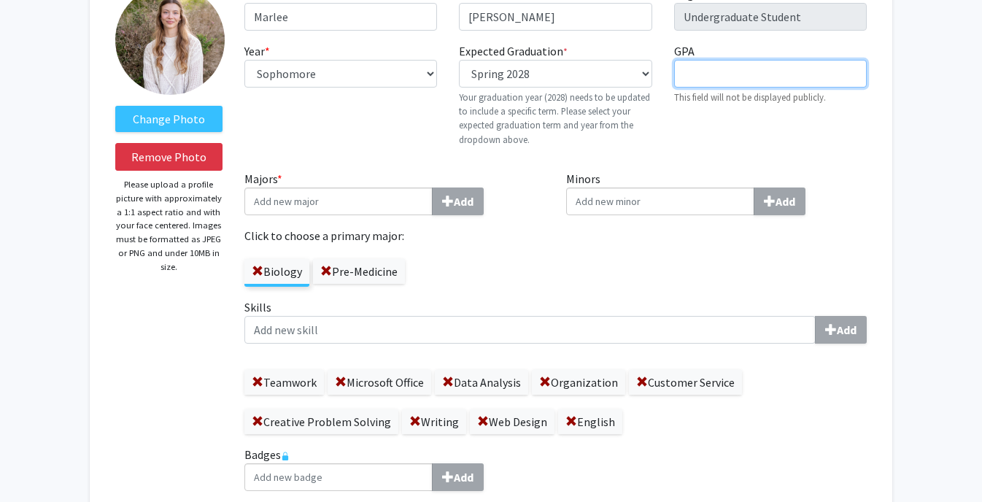
click at [713, 80] on input "GPA required" at bounding box center [770, 74] width 193 height 28
type input "3.4"
click at [708, 127] on div "GPA required 3.4 This field will not be displayed publicly." at bounding box center [770, 100] width 214 height 116
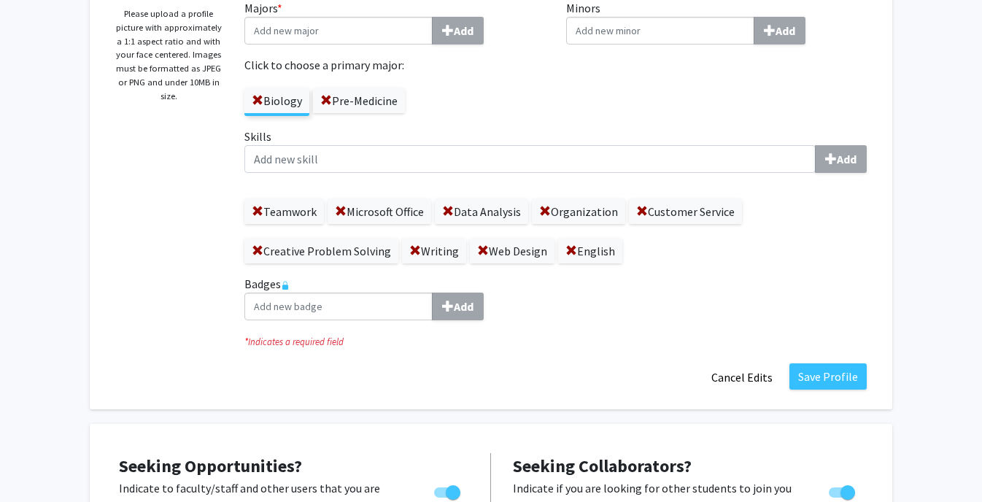
scroll to position [284, 0]
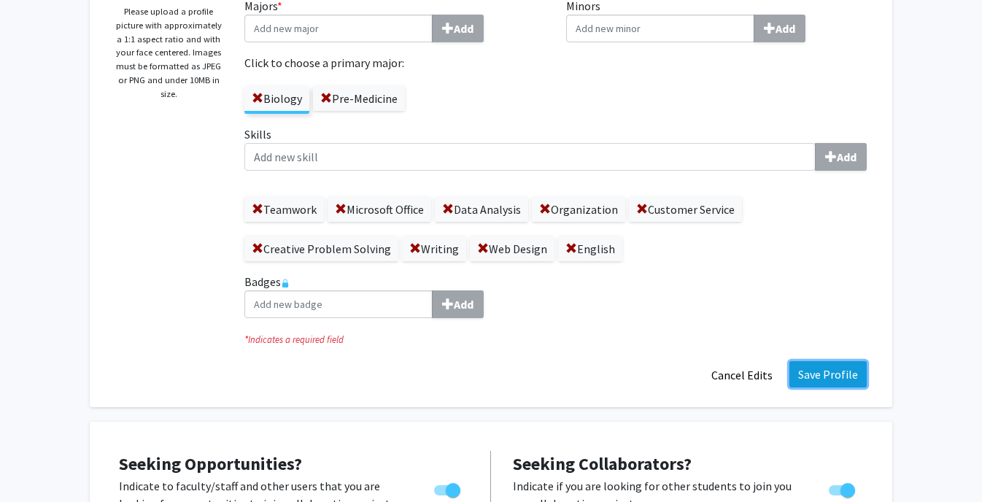
click at [835, 377] on button "Save Profile" at bounding box center [827, 374] width 77 height 26
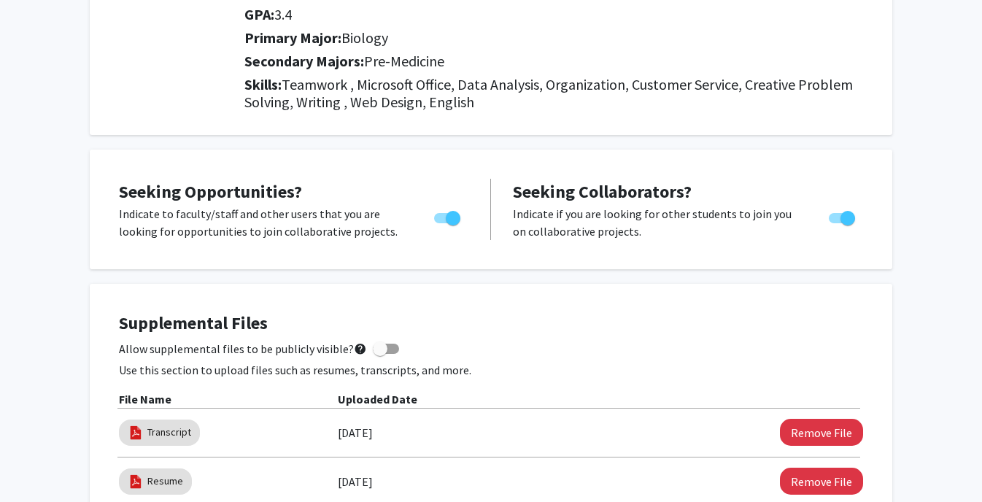
scroll to position [213, 0]
click at [844, 217] on span "Toggle" at bounding box center [847, 217] width 15 height 15
click at [836, 222] on input "Would you like to receive other student requests to work with you?" at bounding box center [835, 222] width 1 height 1
checkbox input "false"
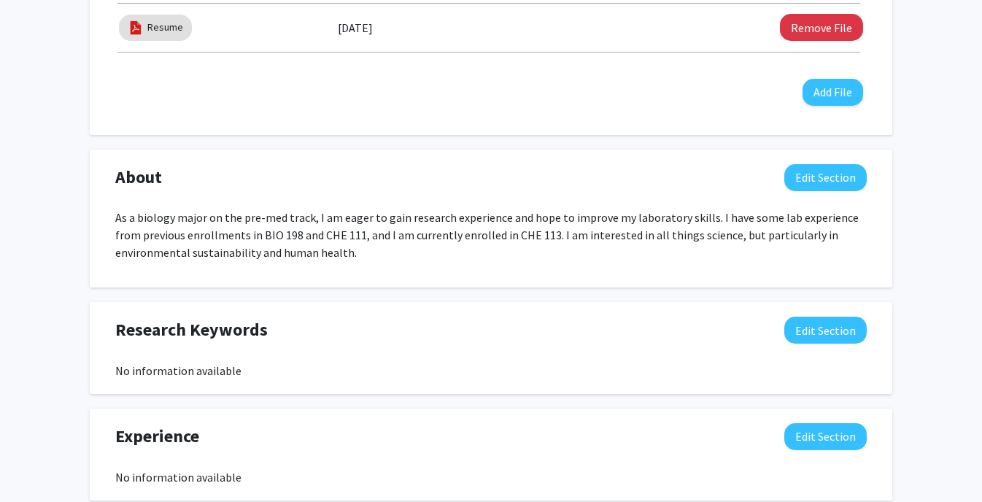
scroll to position [667, 0]
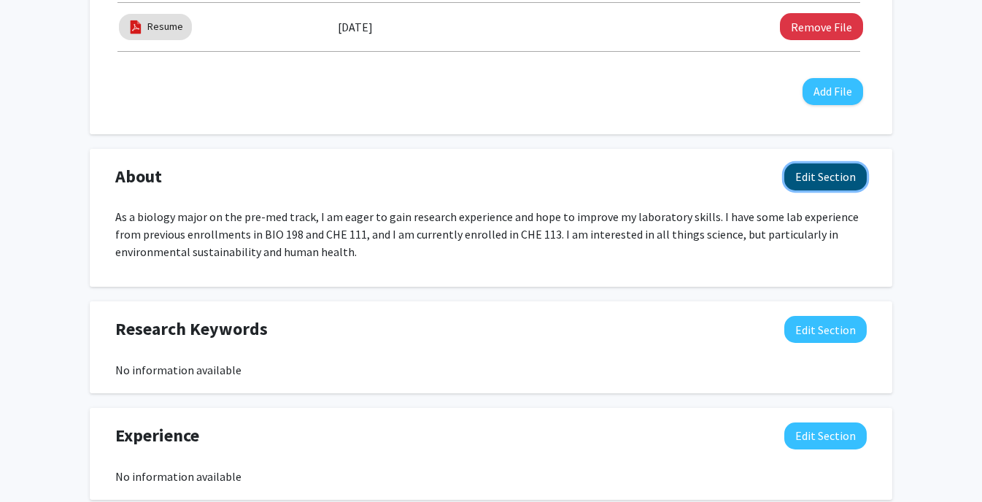
click at [802, 177] on button "Edit Section" at bounding box center [825, 176] width 82 height 27
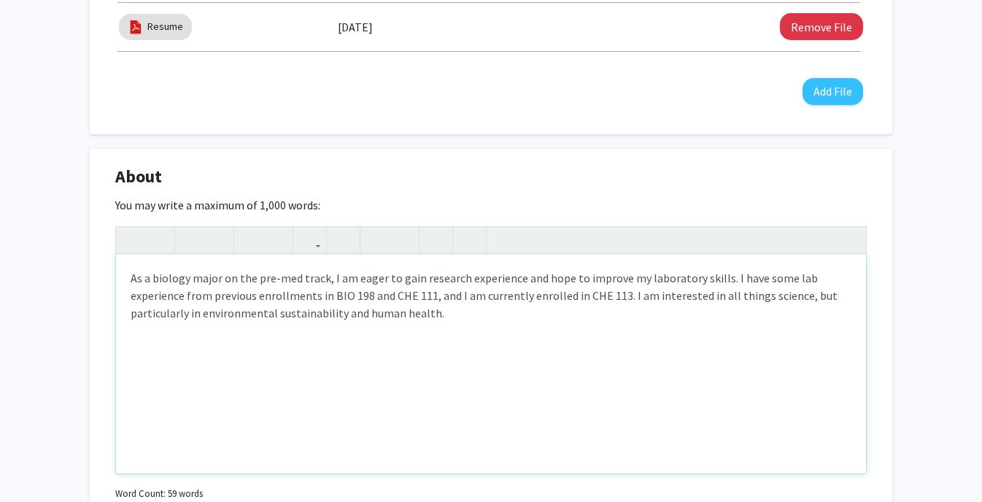
click at [435, 298] on p "As a biology major on the pre-med track, I am eager to gain research experience…" at bounding box center [491, 295] width 721 height 53
click at [712, 306] on p "As a biology major on the pre-med track, I am eager to gain research experience…" at bounding box center [491, 295] width 721 height 53
click at [621, 299] on p "As a biology major on the pre-med track, I am eager to gain research experience…" at bounding box center [491, 295] width 721 height 53
type textarea "<p>As a biology major on the pre-med track, I am eager to gain research experie…"
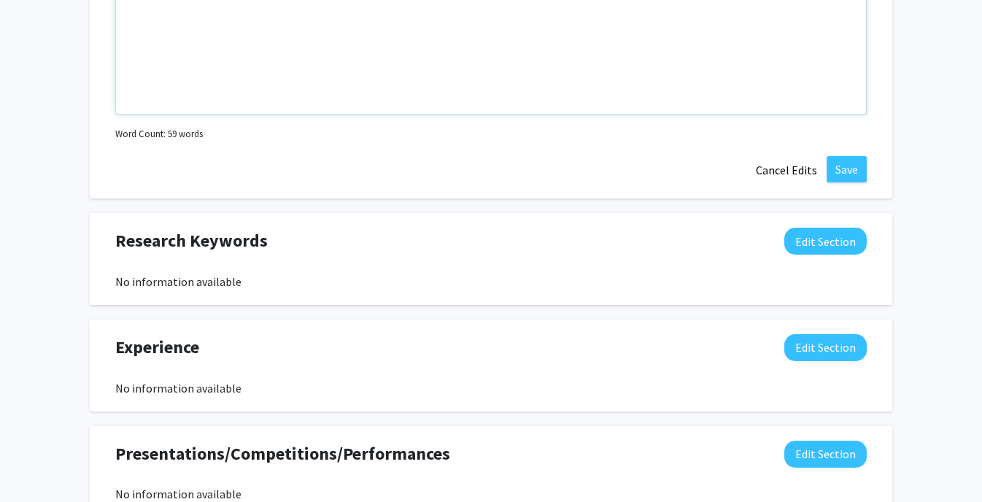
scroll to position [1027, 0]
click at [855, 171] on button "Save" at bounding box center [846, 168] width 40 height 26
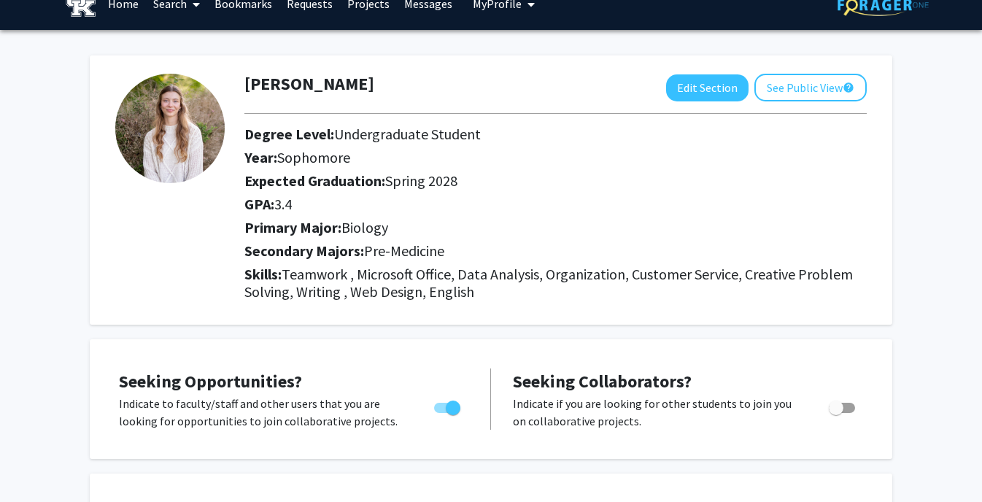
scroll to position [0, 0]
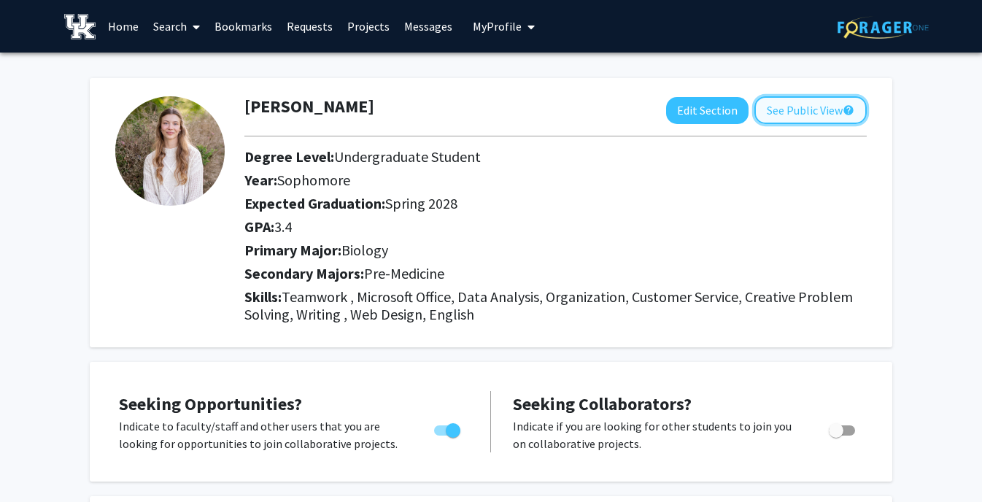
click at [817, 107] on button "See Public View help" at bounding box center [810, 110] width 112 height 28
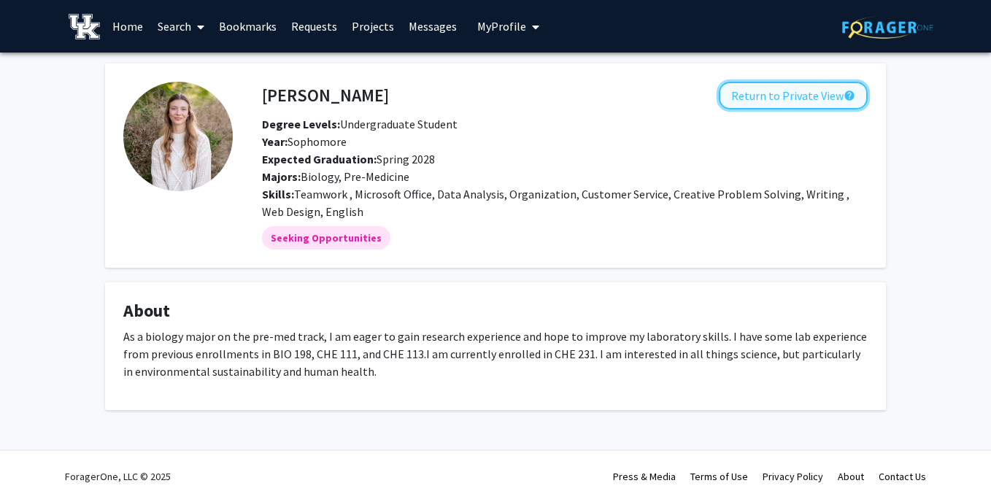
click at [770, 102] on button "Return to Private View help" at bounding box center [793, 96] width 149 height 28
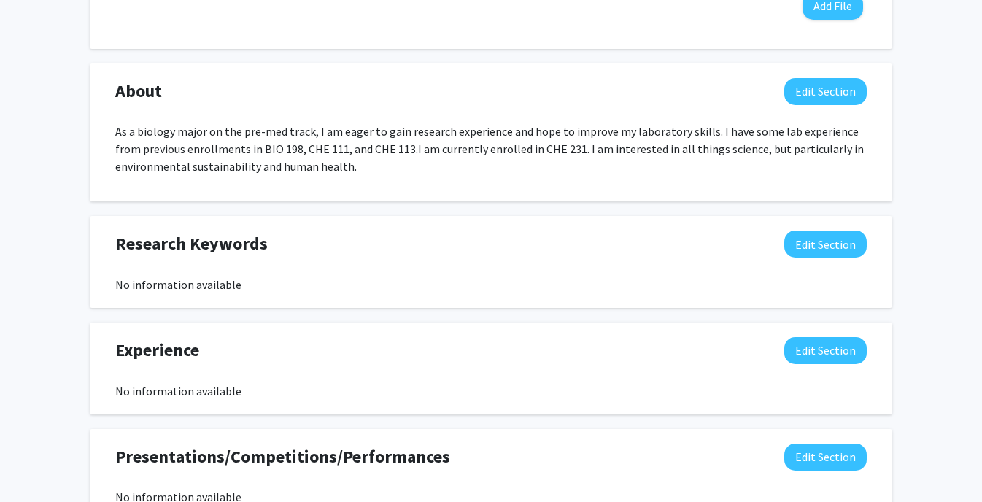
scroll to position [751, 0]
click at [824, 98] on button "Edit Section" at bounding box center [825, 92] width 82 height 27
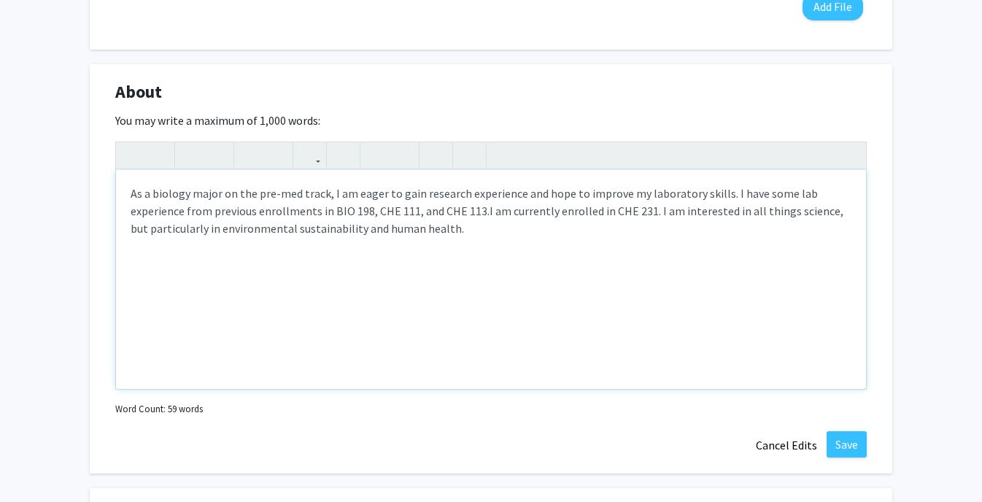
click at [721, 198] on p "As a biology major on the pre-med track, I am eager to gain research experience…" at bounding box center [491, 211] width 721 height 53
type textarea "<p>As a biology major on the pre-med track, I am eager to gain research experie…"
click at [785, 443] on button "Cancel Edits" at bounding box center [786, 445] width 80 height 28
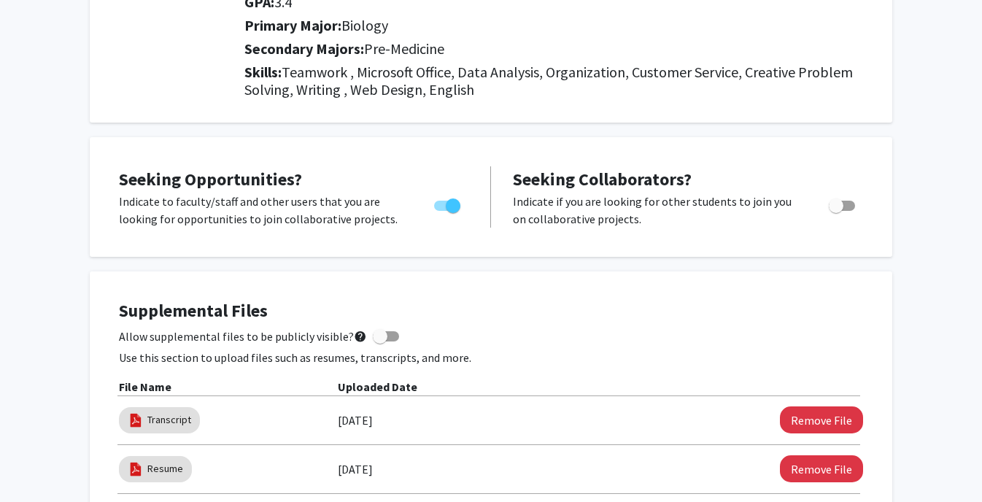
scroll to position [0, 0]
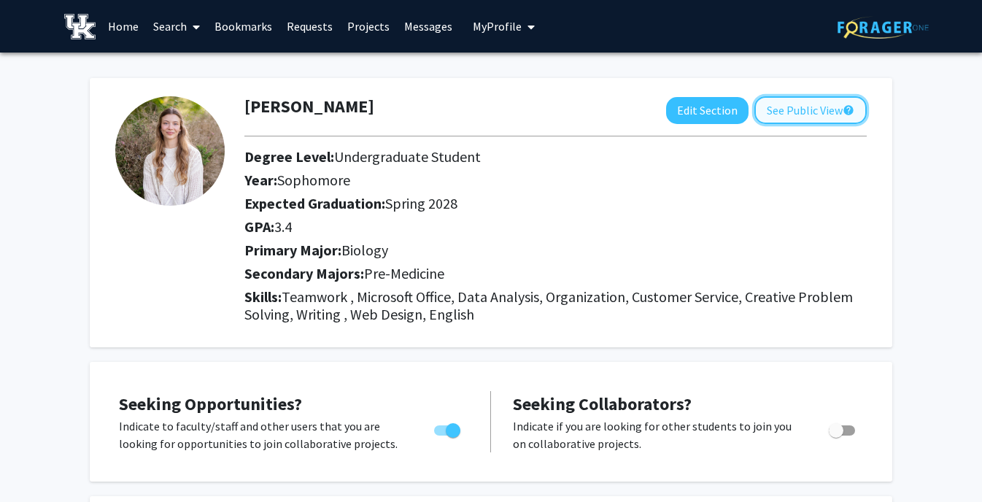
click at [802, 104] on button "See Public View help" at bounding box center [810, 110] width 112 height 28
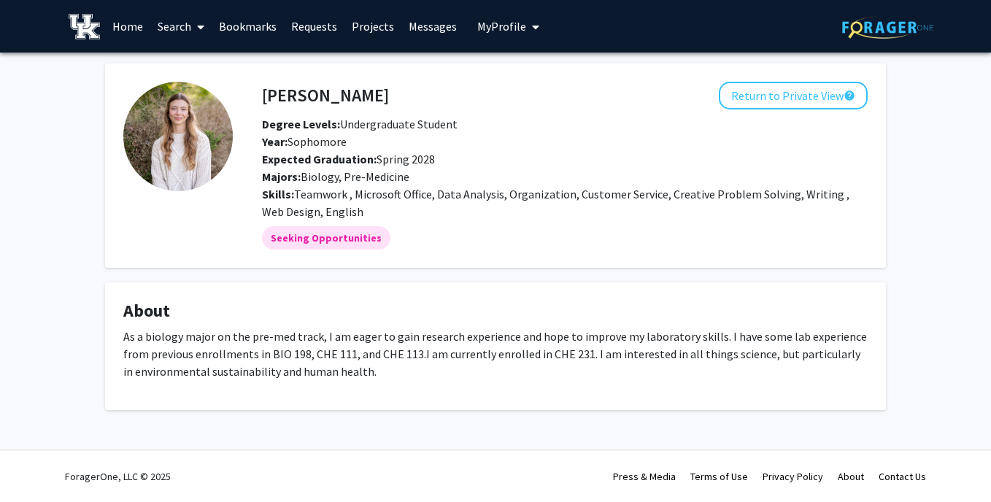
click at [416, 355] on p "As a biology major on the pre-med track, I am eager to gain research experience…" at bounding box center [495, 354] width 744 height 53
click at [771, 98] on button "Return to Private View help" at bounding box center [793, 96] width 149 height 28
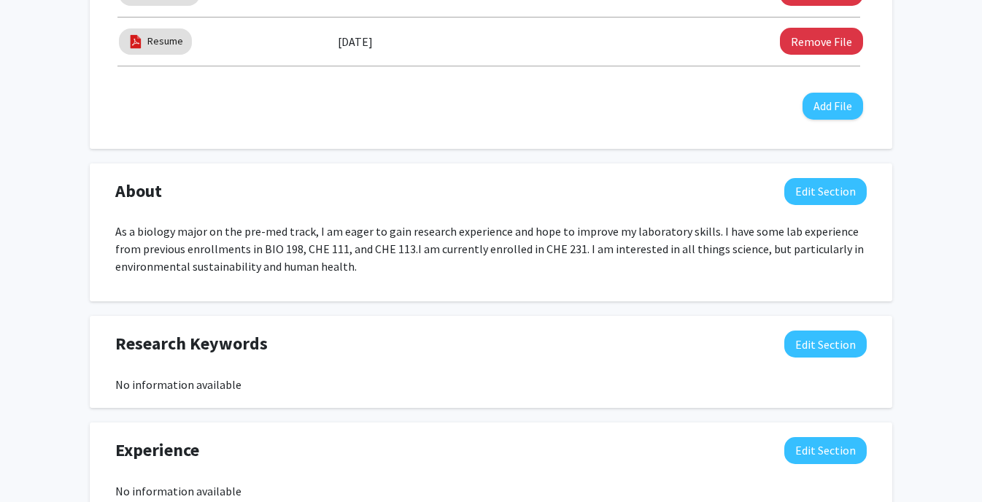
scroll to position [681, 0]
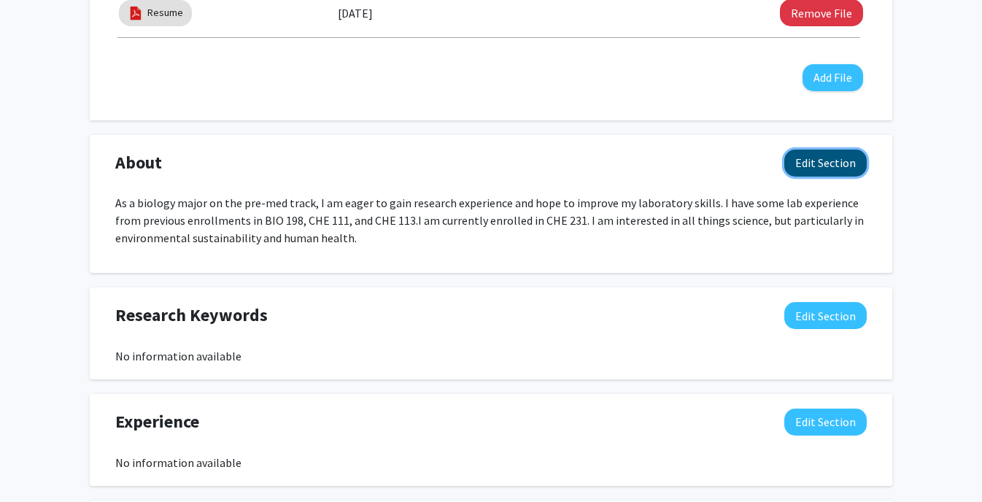
click at [834, 159] on button "Edit Section" at bounding box center [825, 163] width 82 height 27
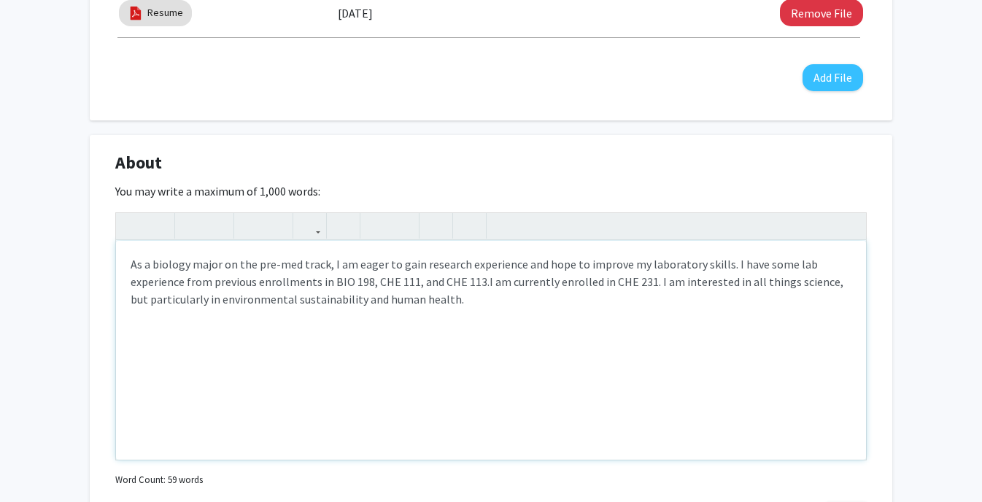
click at [482, 284] on p "As a biology major on the pre-med track, I am eager to gain research experience…" at bounding box center [491, 281] width 721 height 53
type textarea "<p>As a biology major on the pre-med track, I am eager to gain research experie…"
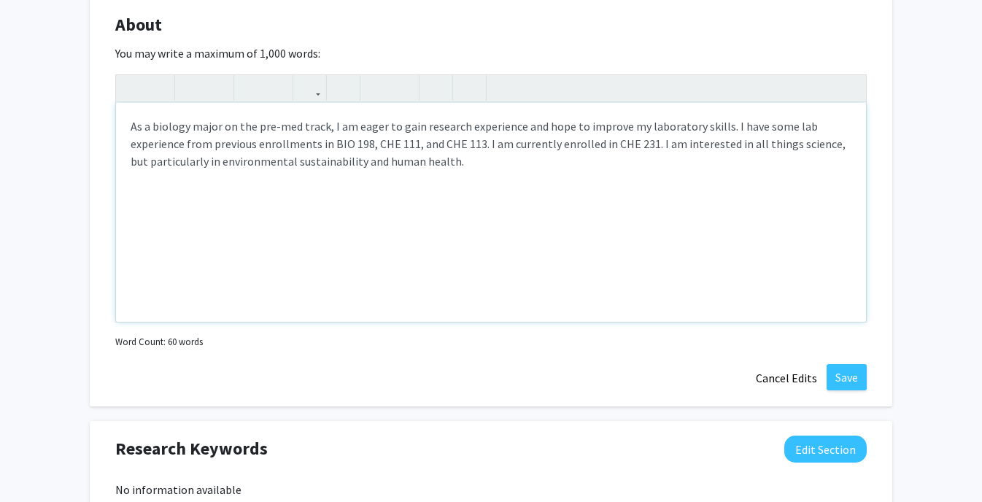
scroll to position [819, 0]
click at [853, 367] on button "Save" at bounding box center [846, 376] width 40 height 26
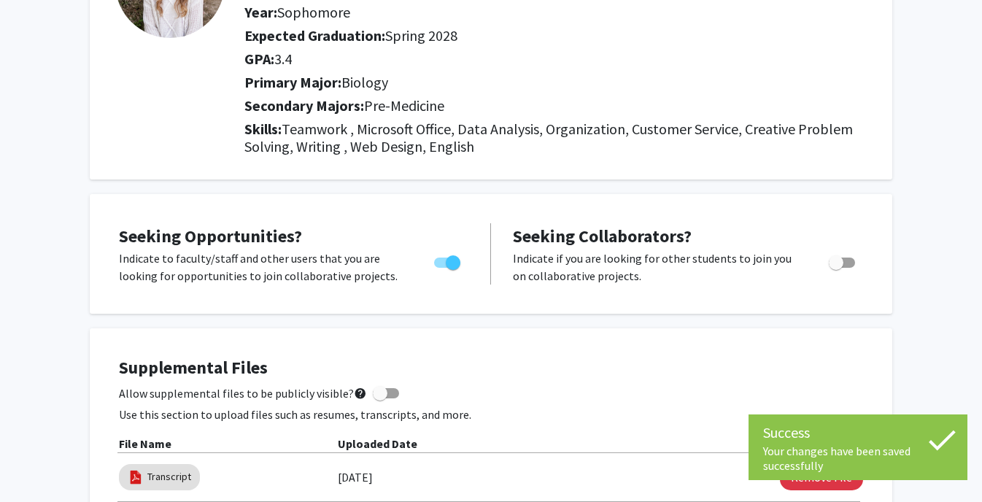
scroll to position [0, 0]
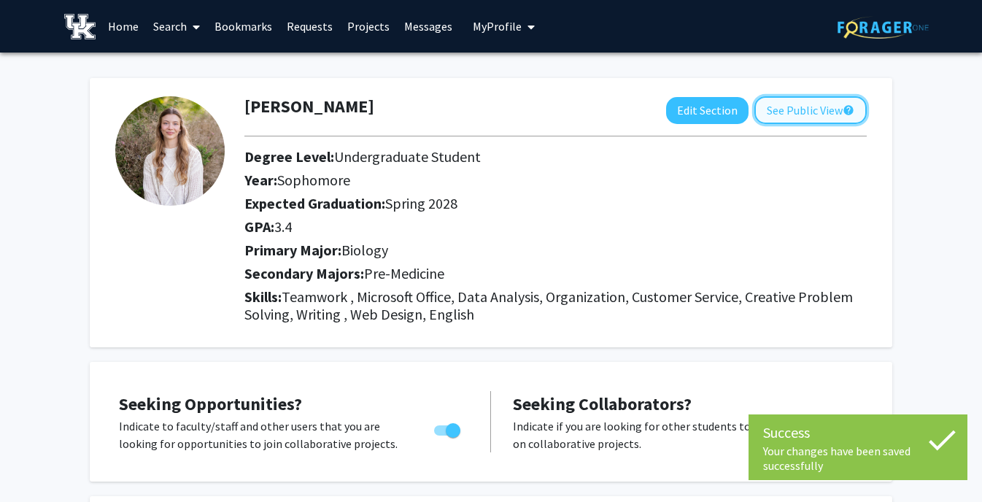
click at [807, 113] on button "See Public View help" at bounding box center [810, 110] width 112 height 28
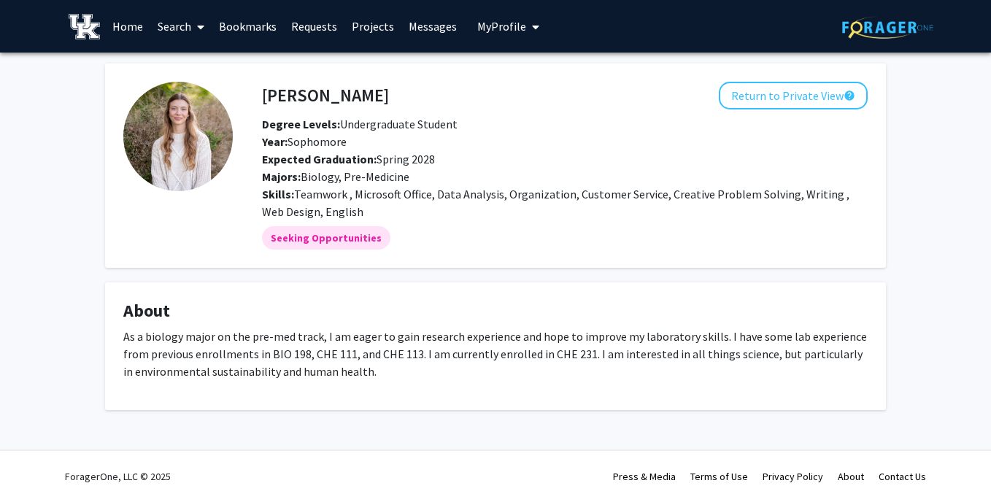
click at [176, 21] on link "Search" at bounding box center [180, 26] width 61 height 51
click at [198, 62] on span "Faculty/Staff" at bounding box center [203, 67] width 107 height 29
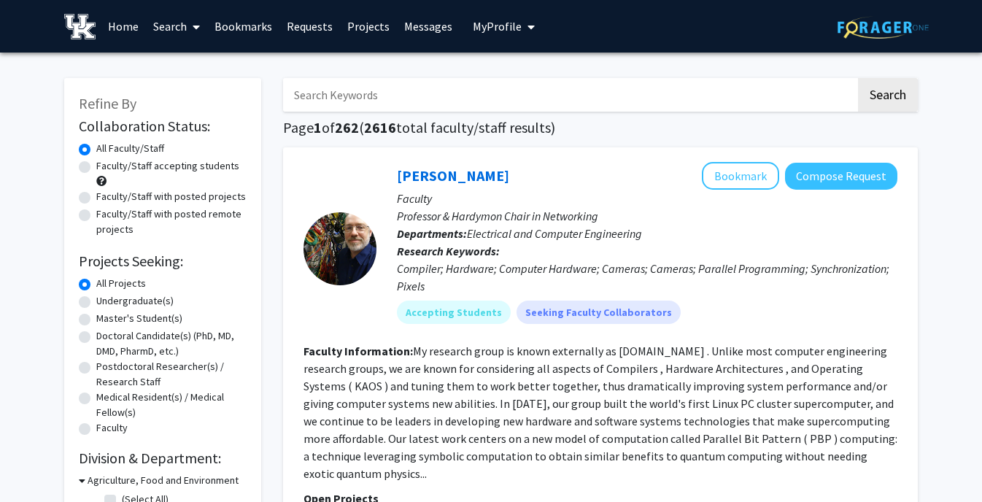
click at [321, 90] on input "Search Keywords" at bounding box center [569, 95] width 573 height 34
type input "sustainability"
click at [858, 78] on button "Search" at bounding box center [888, 95] width 60 height 34
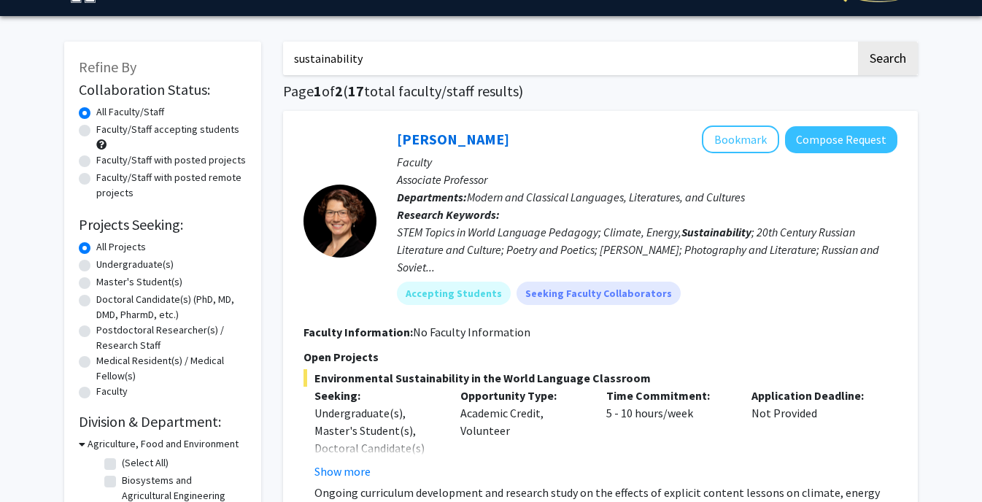
scroll to position [34, 0]
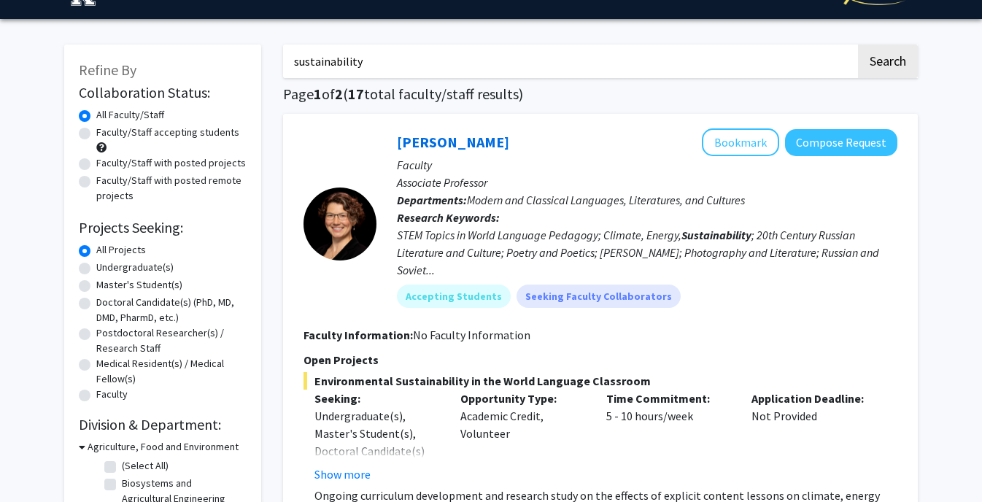
click at [96, 131] on label "Faculty/Staff accepting students" at bounding box center [167, 132] width 143 height 15
click at [96, 131] on input "Faculty/Staff accepting students" at bounding box center [100, 129] width 9 height 9
radio input "true"
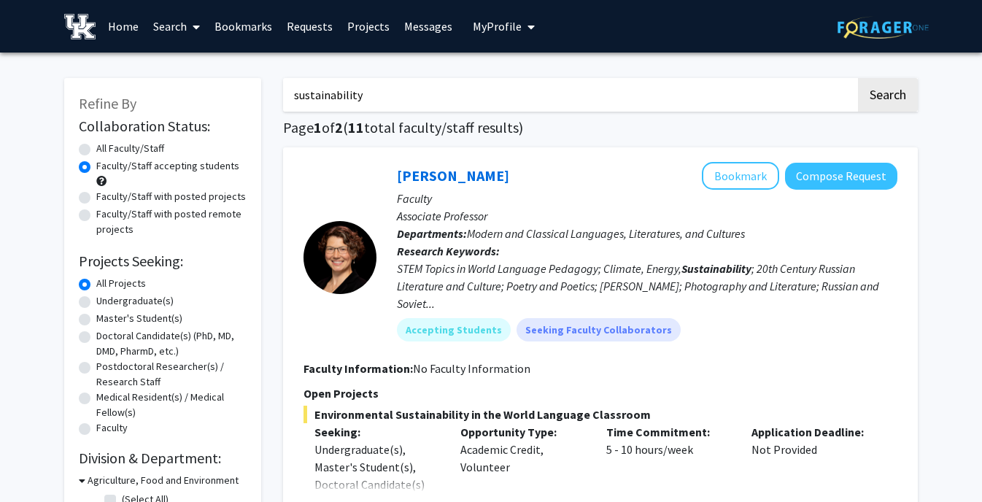
click at [96, 149] on label "All Faculty/Staff" at bounding box center [130, 148] width 68 height 15
click at [96, 149] on input "All Faculty/Staff" at bounding box center [100, 145] width 9 height 9
radio input "true"
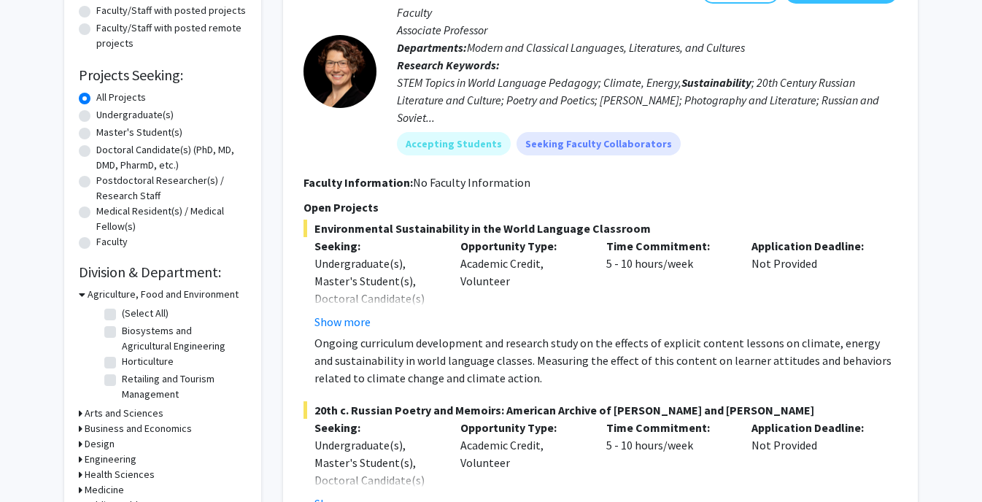
scroll to position [205, 0]
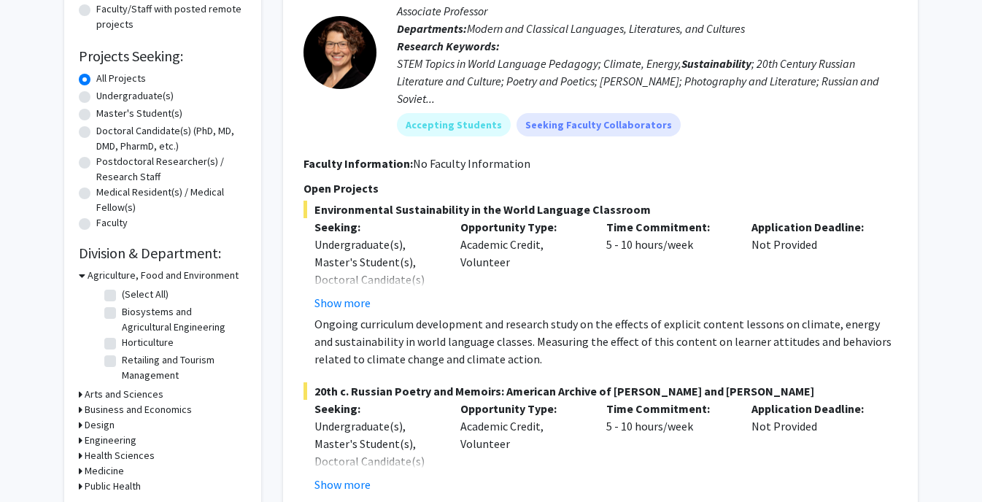
click at [80, 281] on icon at bounding box center [82, 275] width 7 height 15
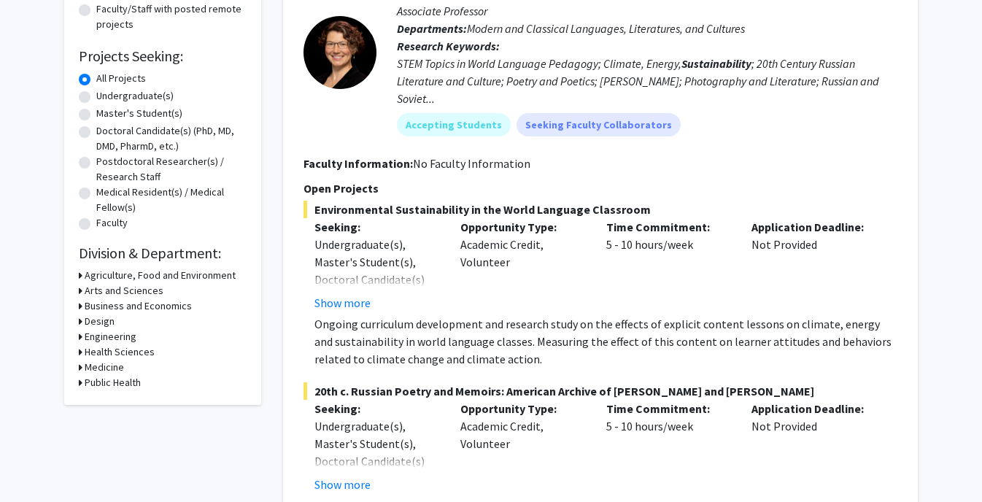
click at [119, 350] on h3 "Health Sciences" at bounding box center [120, 351] width 70 height 15
click at [122, 371] on label "Health and Clinical Sciences" at bounding box center [182, 370] width 120 height 15
click at [122, 371] on input "Health and Clinical Sciences" at bounding box center [126, 367] width 9 height 9
checkbox input "true"
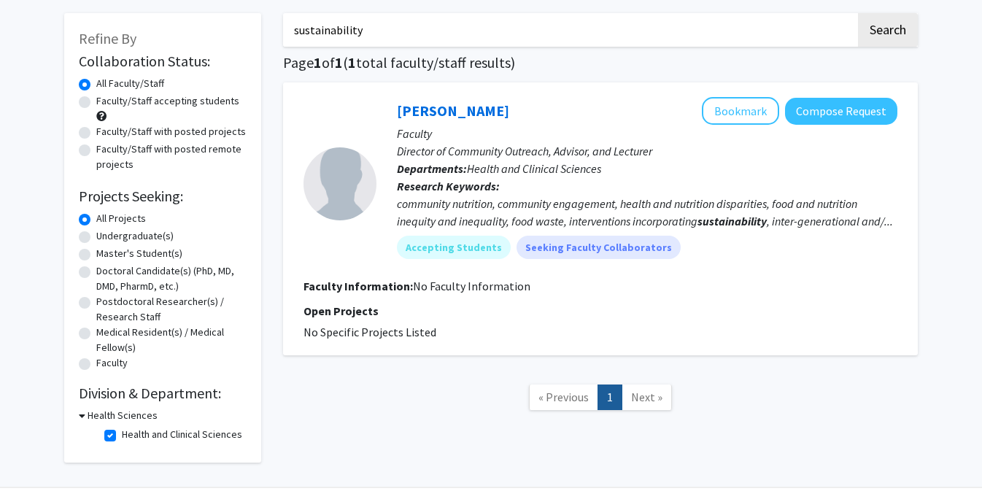
scroll to position [64, 0]
click at [346, 26] on input "sustainability" at bounding box center [569, 31] width 573 height 34
click at [881, 30] on button "Search" at bounding box center [888, 31] width 60 height 34
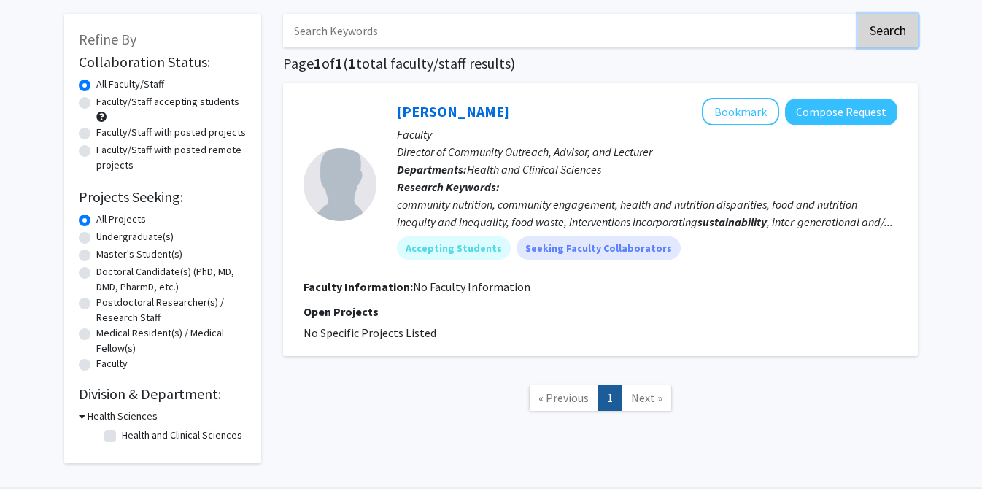
checkbox input "false"
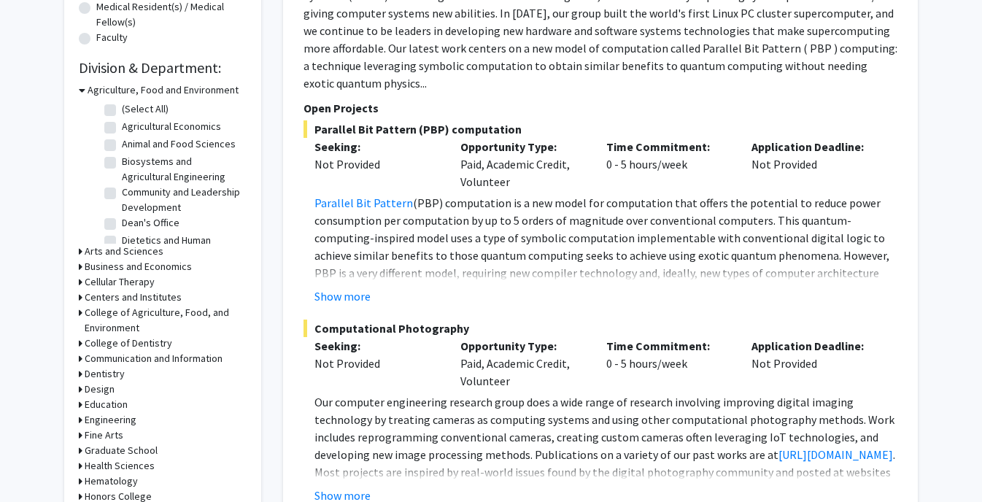
scroll to position [396, 0]
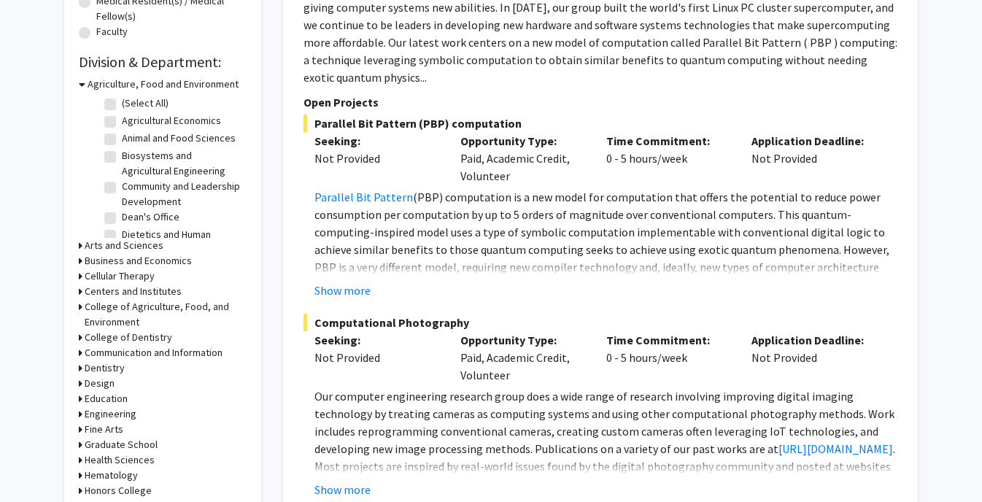
click at [85, 87] on div "Agriculture, Food and Environment" at bounding box center [163, 84] width 168 height 15
click at [80, 82] on icon at bounding box center [82, 84] width 7 height 15
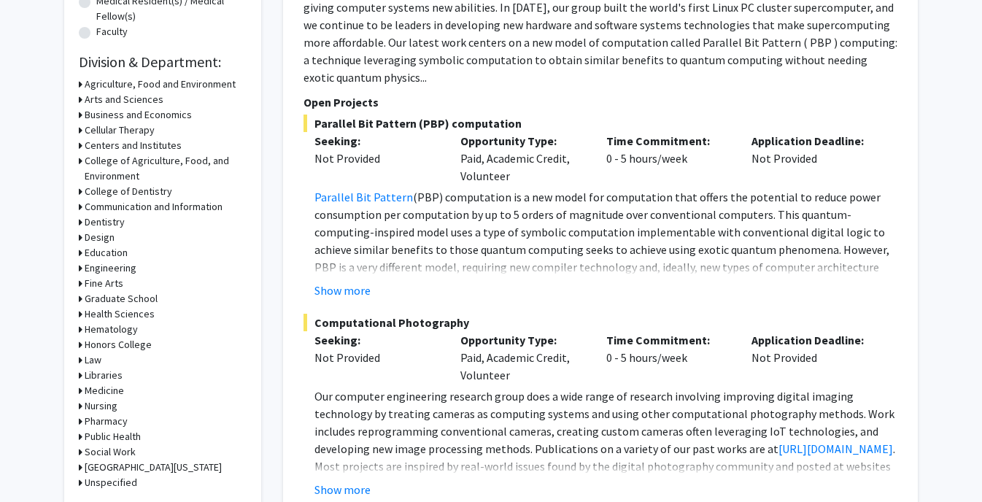
click at [95, 312] on h3 "Health Sciences" at bounding box center [120, 313] width 70 height 15
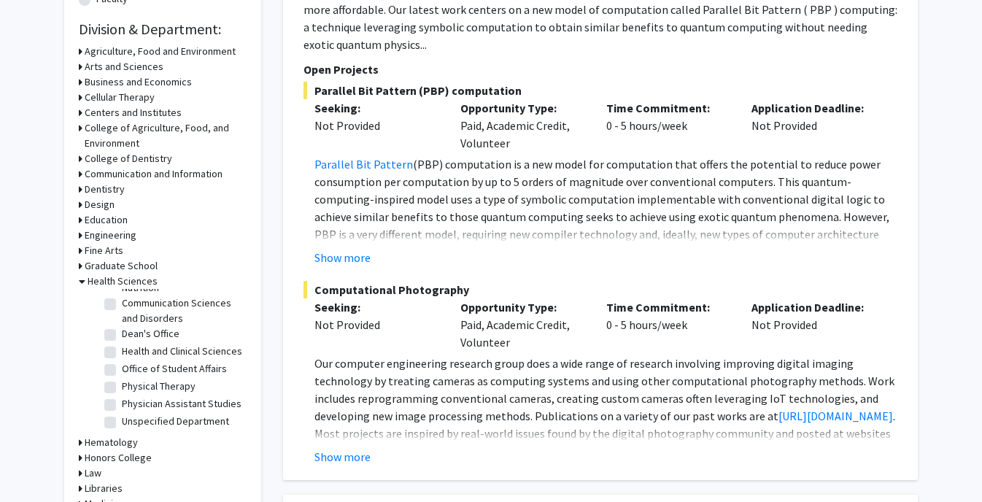
scroll to position [432, 0]
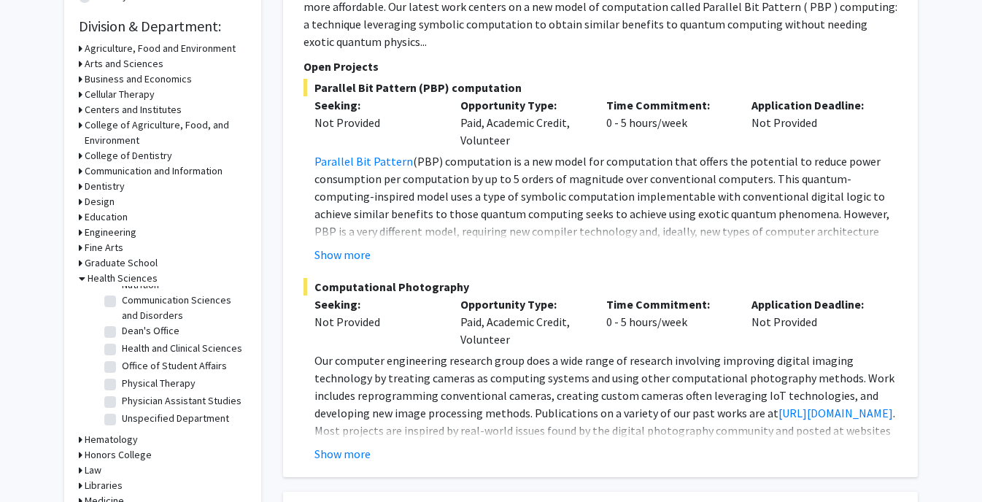
click at [122, 421] on label "Unspecified Department" at bounding box center [175, 418] width 107 height 15
click at [122, 420] on input "Unspecified Department" at bounding box center [126, 415] width 9 height 9
checkbox input "true"
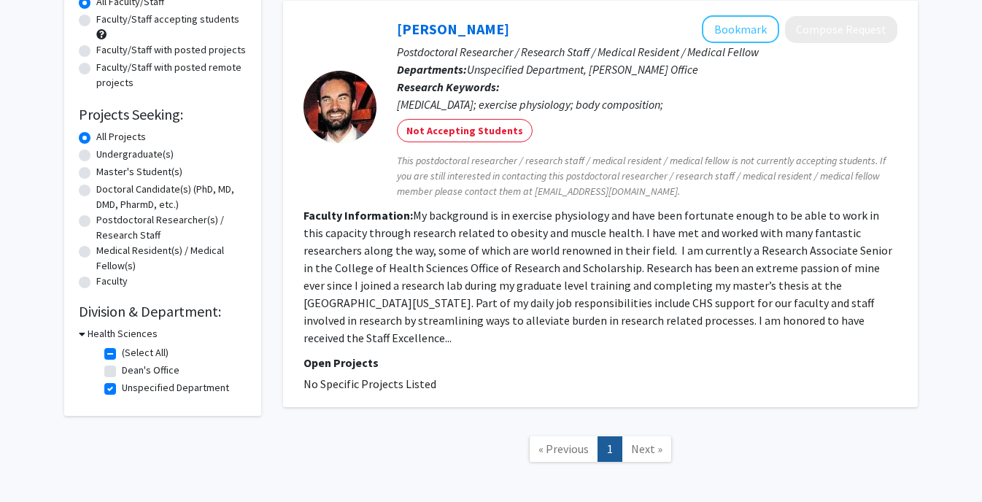
scroll to position [148, 0]
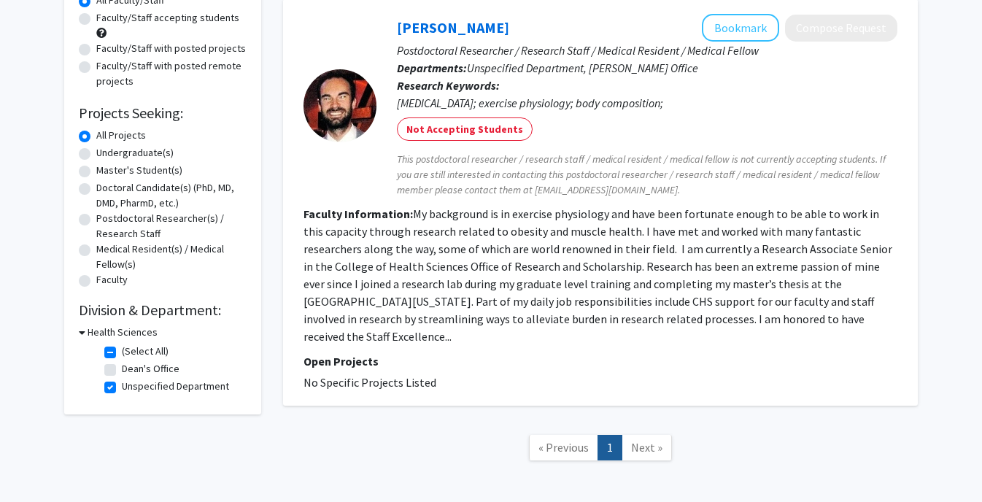
click at [122, 388] on label "Unspecified Department" at bounding box center [175, 386] width 107 height 15
click at [122, 388] on input "Unspecified Department" at bounding box center [126, 383] width 9 height 9
checkbox input "false"
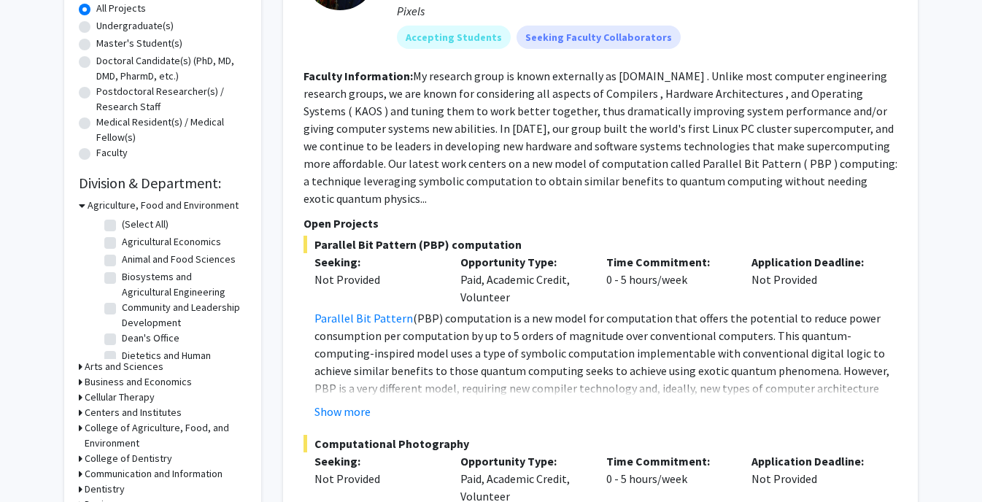
scroll to position [76, 0]
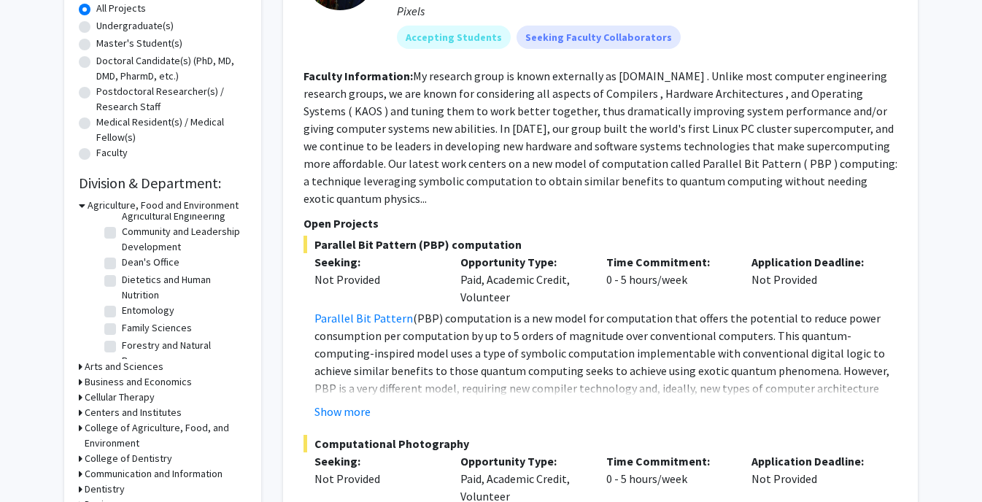
click at [87, 365] on h3 "Arts and Sciences" at bounding box center [124, 366] width 79 height 15
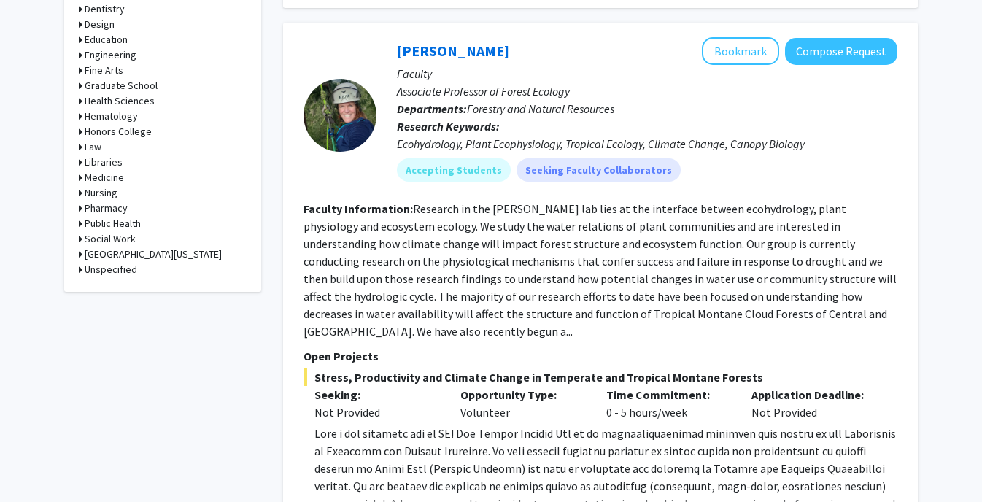
scroll to position [902, 0]
click at [112, 266] on h3 "Unspecified" at bounding box center [111, 268] width 53 height 15
click at [122, 288] on label "Unspecified Department" at bounding box center [175, 287] width 107 height 15
click at [122, 288] on input "Unspecified Department" at bounding box center [126, 284] width 9 height 9
checkbox input "true"
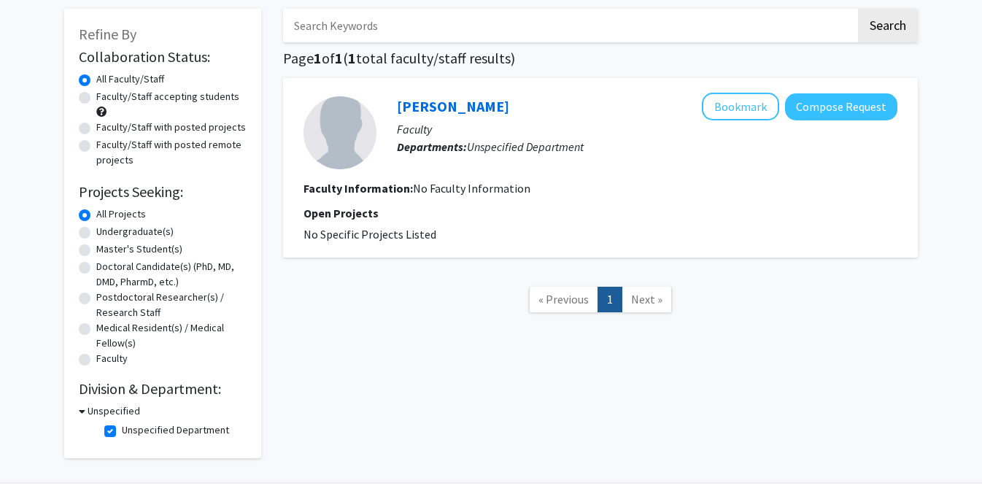
scroll to position [102, 0]
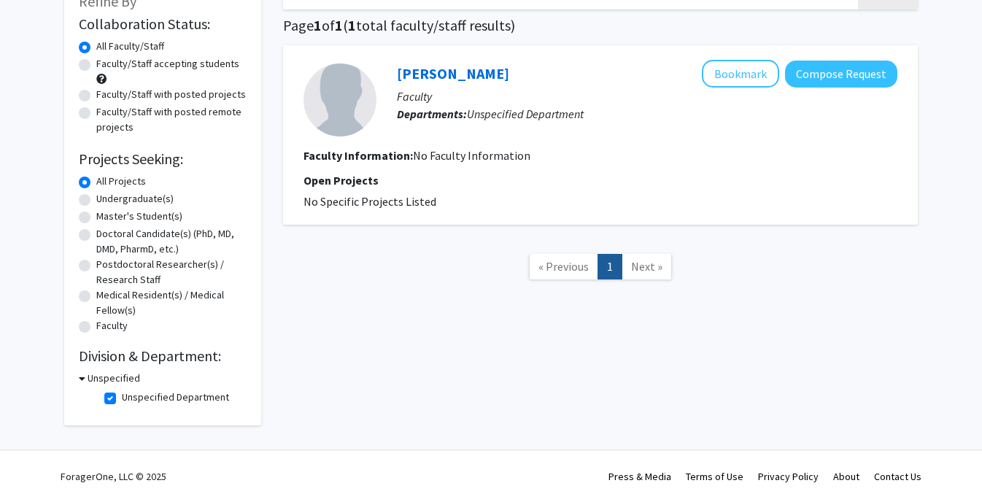
click at [122, 399] on label "Unspecified Department" at bounding box center [175, 397] width 107 height 15
click at [122, 399] on input "Unspecified Department" at bounding box center [126, 394] width 9 height 9
checkbox input "false"
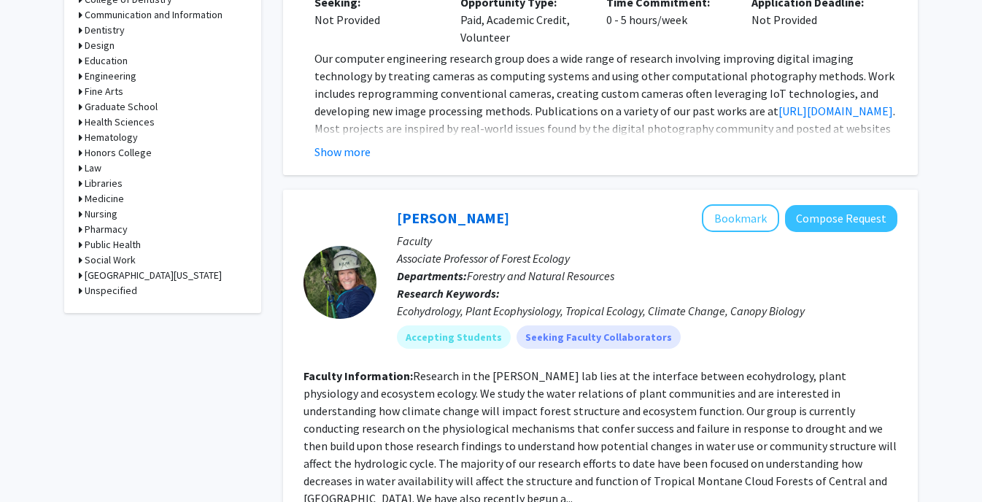
scroll to position [777, 0]
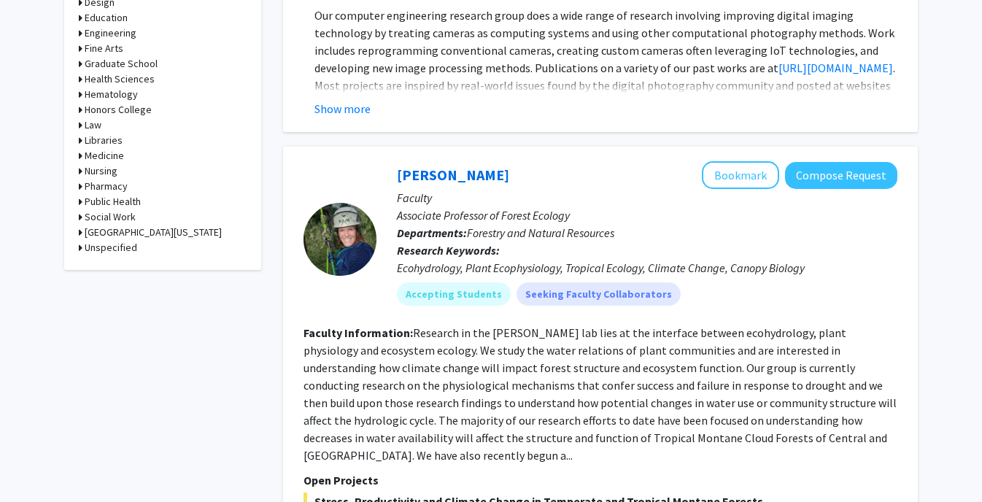
click at [114, 230] on h3 "[GEOGRAPHIC_DATA][US_STATE]" at bounding box center [153, 232] width 137 height 15
click at [101, 198] on h3 "Public Health" at bounding box center [113, 201] width 56 height 15
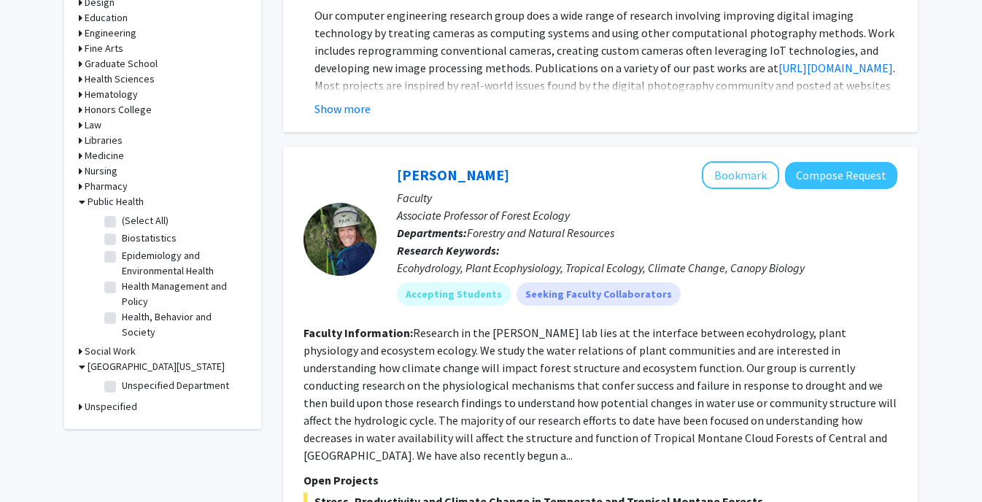
click at [96, 184] on h3 "Pharmacy" at bounding box center [106, 186] width 43 height 15
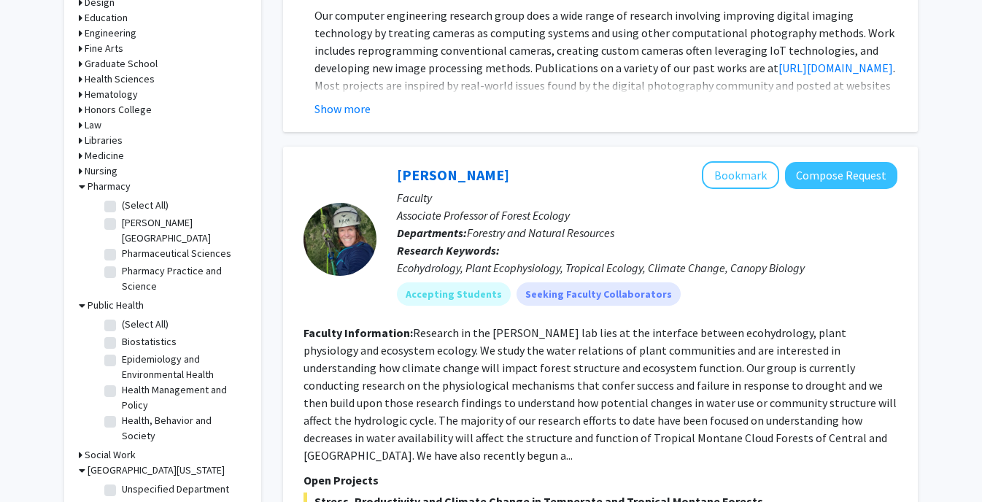
click at [106, 153] on h3 "Medicine" at bounding box center [104, 155] width 39 height 15
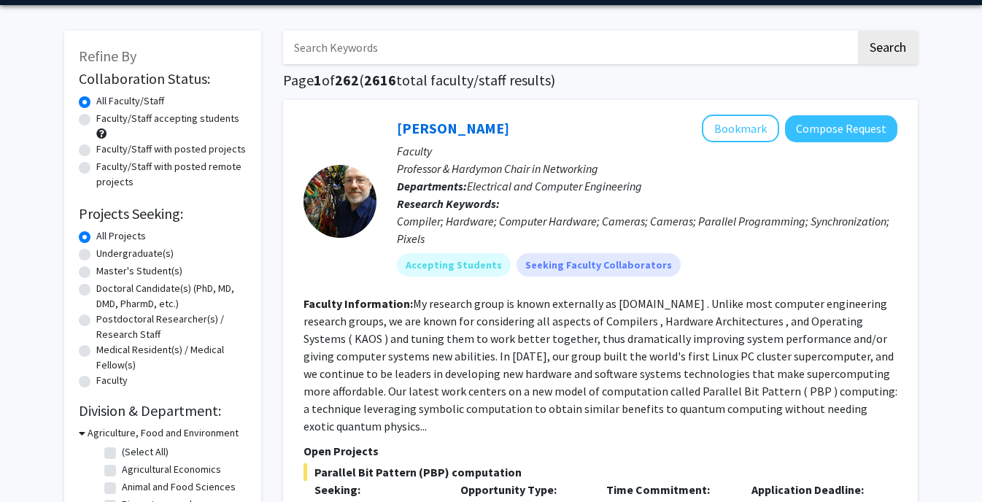
scroll to position [47, 0]
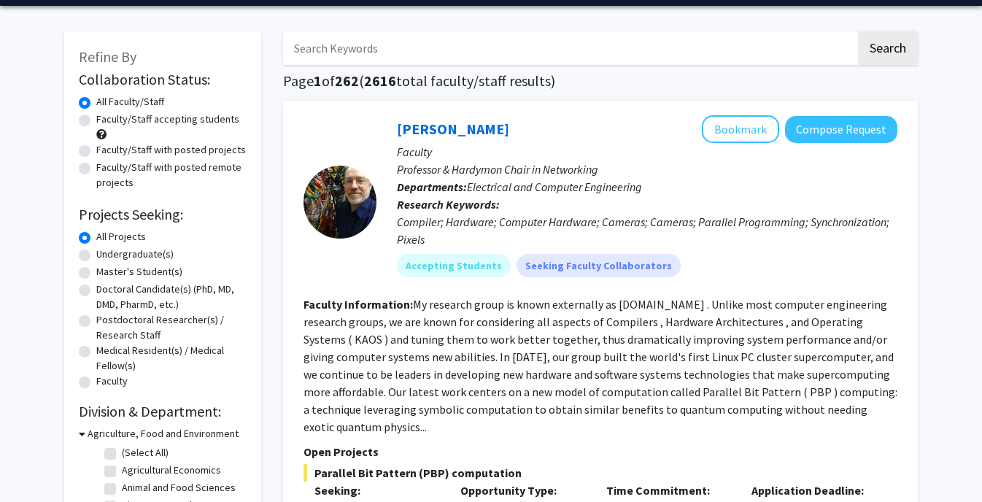
click at [345, 58] on input "Search Keywords" at bounding box center [569, 48] width 573 height 34
type input "environment"
click at [858, 31] on button "Search" at bounding box center [888, 48] width 60 height 34
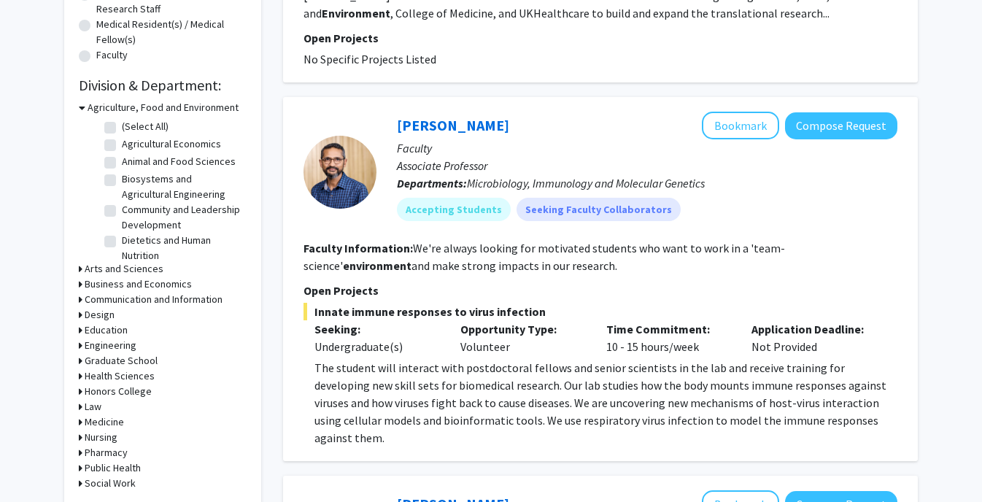
scroll to position [373, 0]
click at [827, 123] on button "Compose Request" at bounding box center [841, 125] width 112 height 27
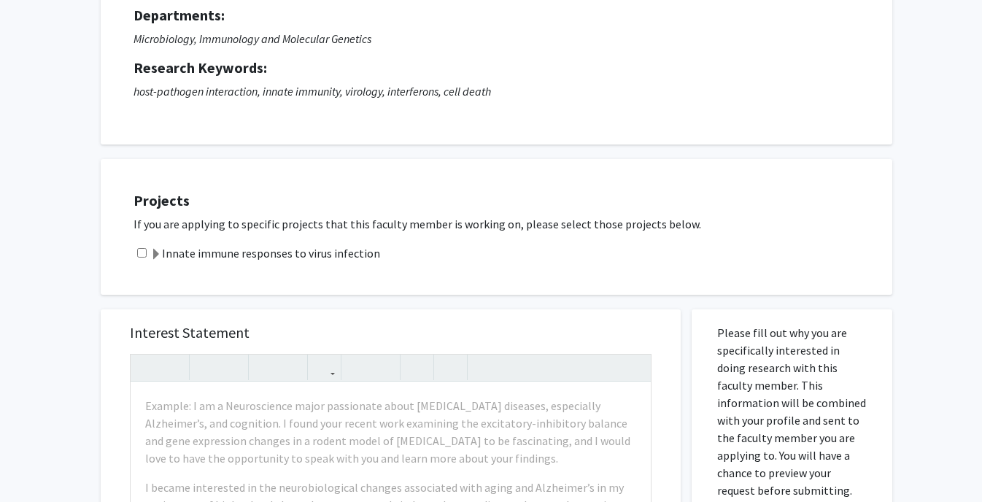
scroll to position [148, 0]
click at [140, 258] on div "Innate immune responses to virus infection" at bounding box center [505, 253] width 744 height 18
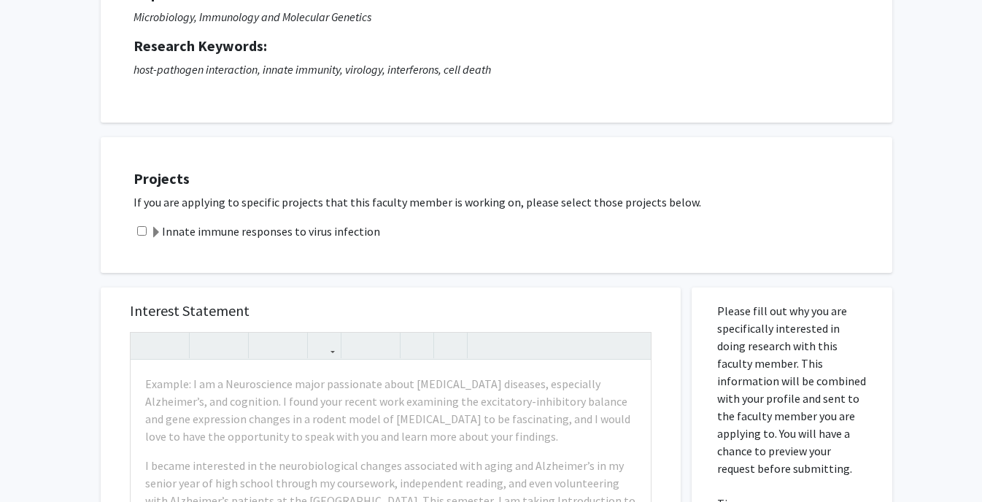
scroll to position [171, 0]
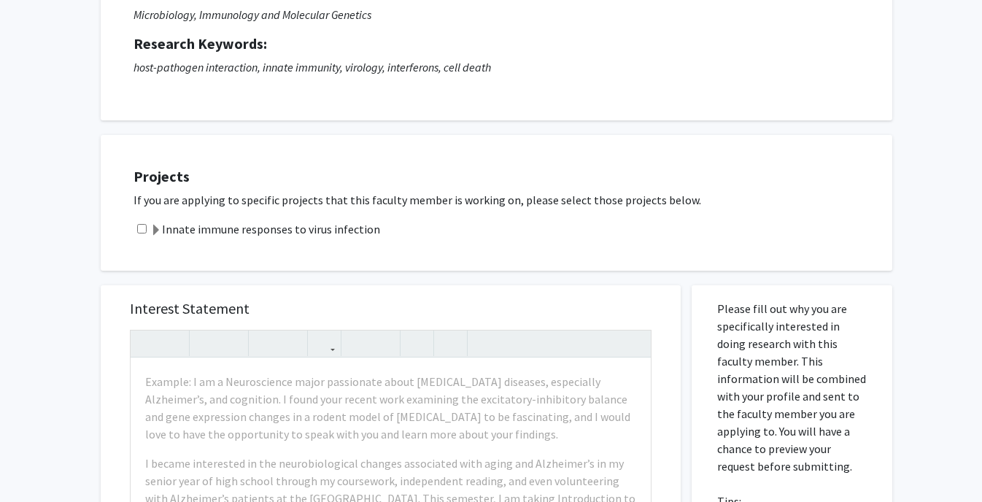
click at [143, 228] on input "checkbox" at bounding box center [141, 228] width 9 height 9
checkbox input "true"
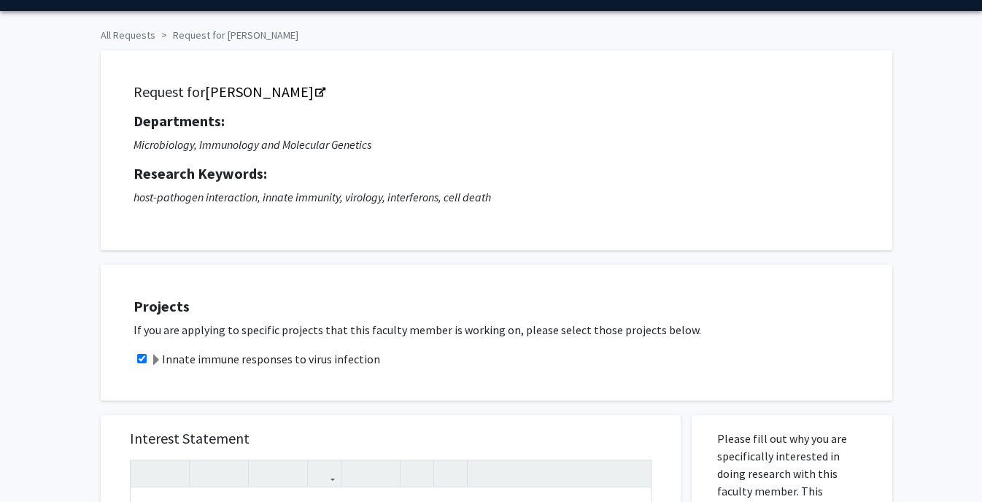
scroll to position [0, 0]
